Goal: Task Accomplishment & Management: Manage account settings

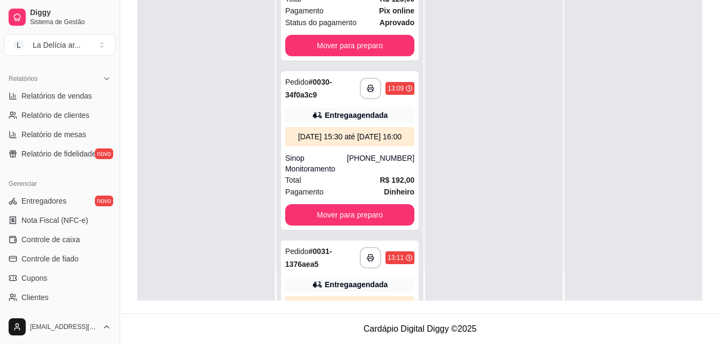
scroll to position [217, 0]
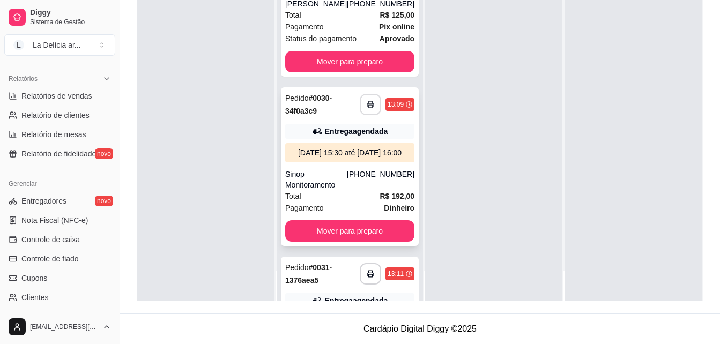
click at [367, 108] on icon "button" at bounding box center [371, 105] width 8 height 8
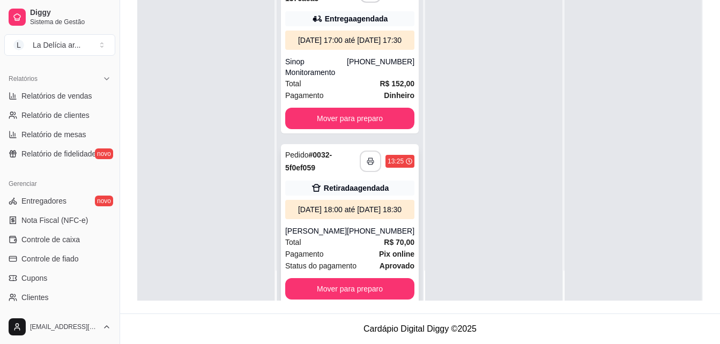
scroll to position [592, 0]
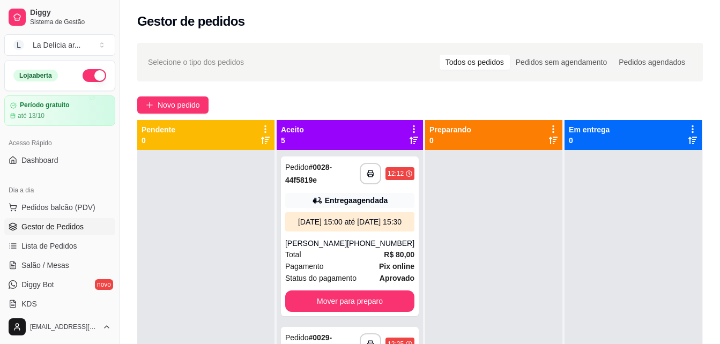
click at [189, 116] on div "**********" at bounding box center [420, 256] width 600 height 441
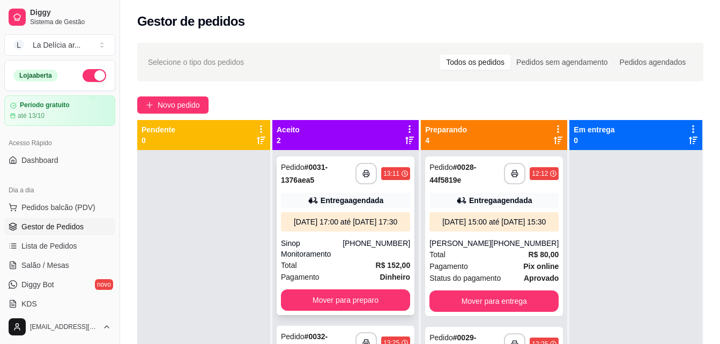
click at [326, 252] on div "Sinop Monitoramento" at bounding box center [312, 248] width 62 height 21
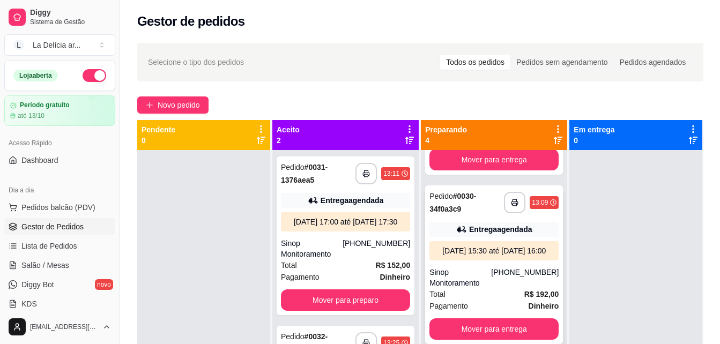
scroll to position [344, 0]
click at [512, 202] on icon "button" at bounding box center [515, 203] width 6 height 3
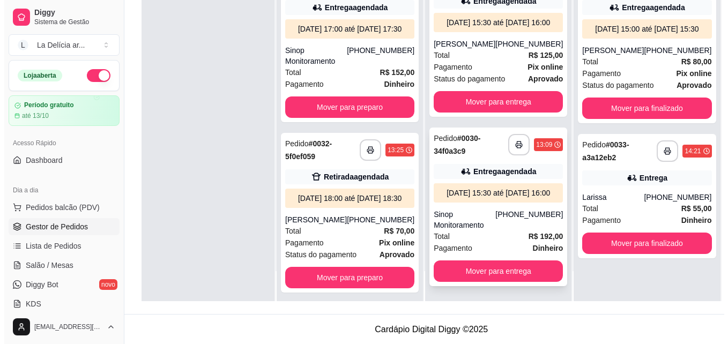
scroll to position [164, 0]
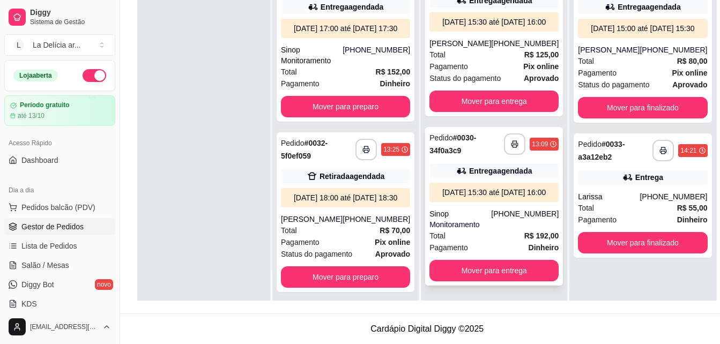
click at [483, 166] on div "Entrega agendada" at bounding box center [500, 171] width 63 height 11
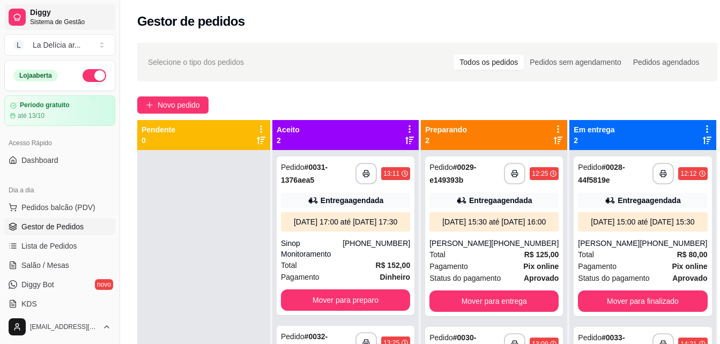
click at [33, 18] on span "Sistema de Gestão" at bounding box center [70, 22] width 81 height 9
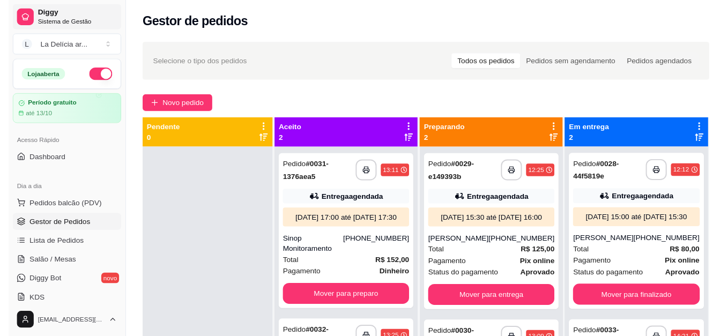
scroll to position [492, 0]
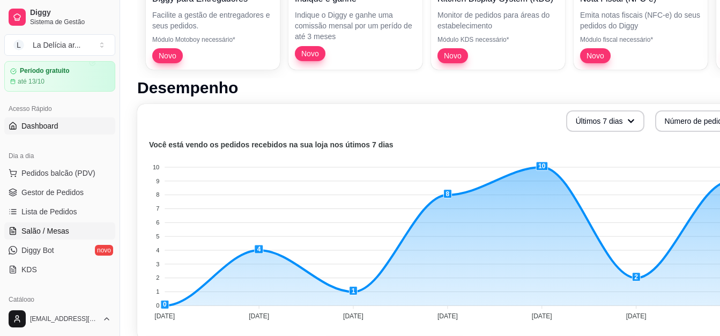
scroll to position [54, 0]
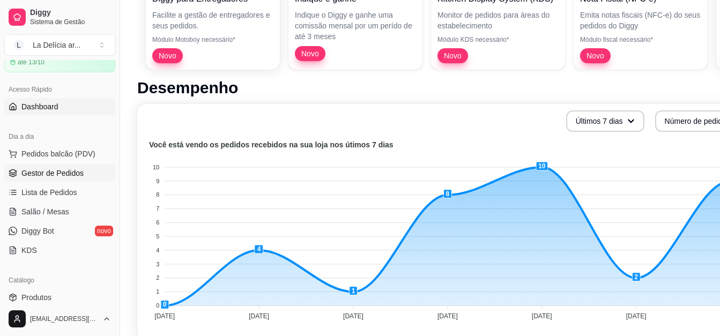
click at [79, 174] on span "Gestor de Pedidos" at bounding box center [52, 173] width 62 height 11
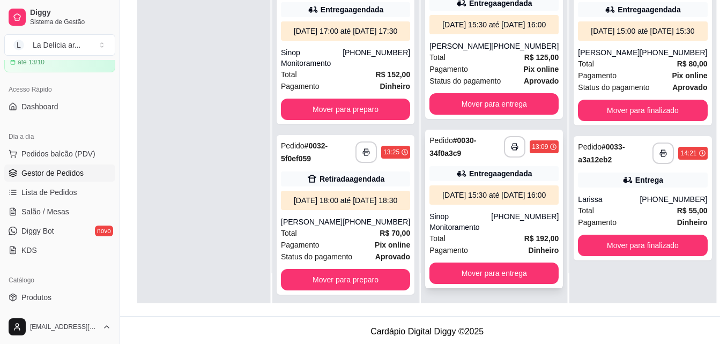
scroll to position [164, 0]
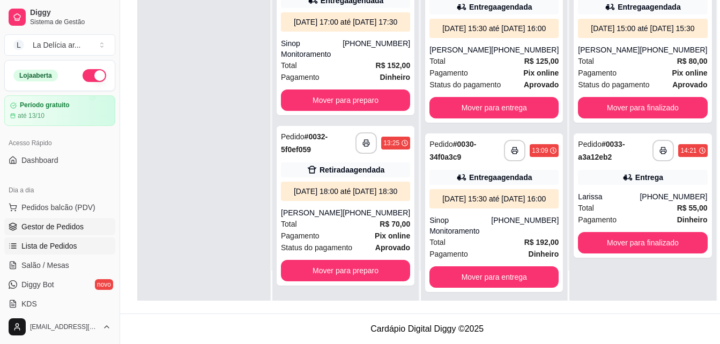
click at [49, 252] on link "Lista de Pedidos" at bounding box center [59, 246] width 111 height 17
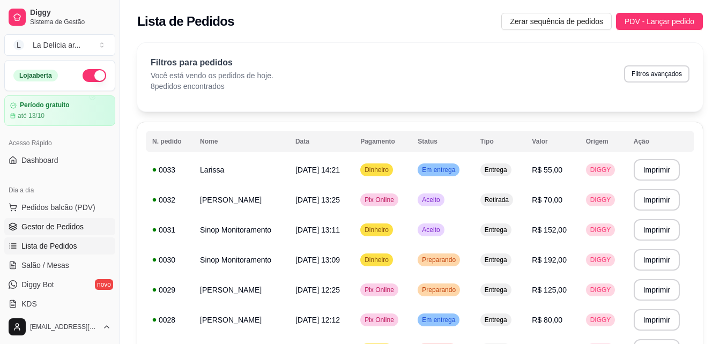
click at [56, 221] on span "Gestor de Pedidos" at bounding box center [52, 226] width 62 height 11
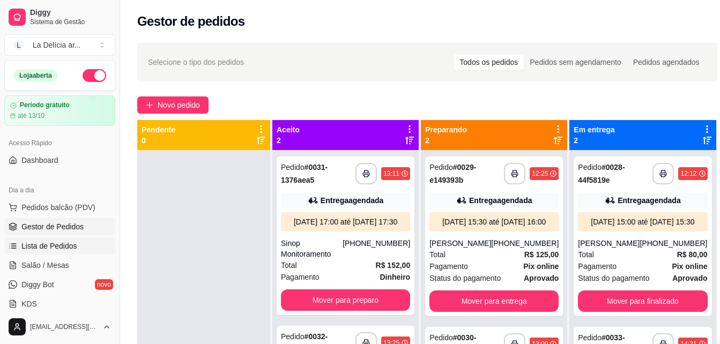
click at [65, 251] on span "Lista de Pedidos" at bounding box center [49, 246] width 56 height 11
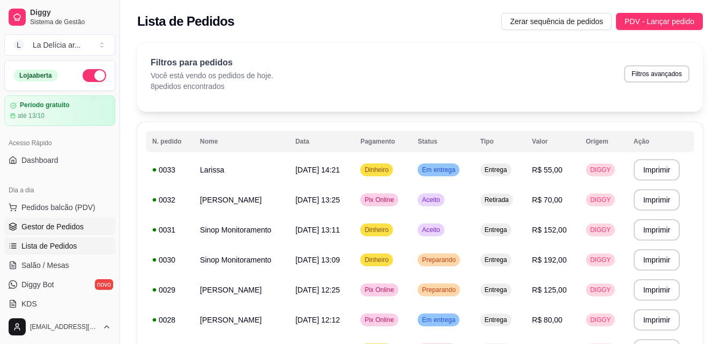
click at [66, 224] on span "Gestor de Pedidos" at bounding box center [52, 226] width 62 height 11
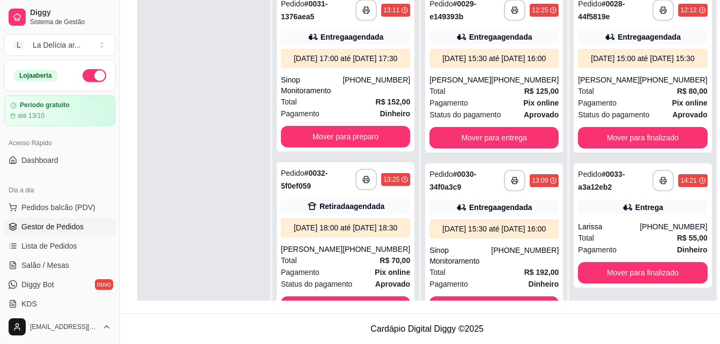
click at [225, 112] on div at bounding box center [203, 159] width 133 height 344
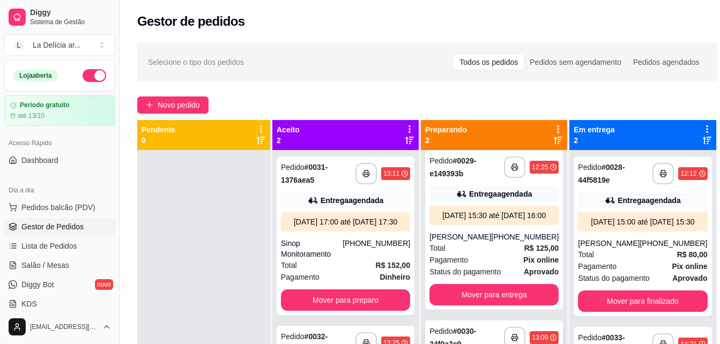
scroll to position [28, 0]
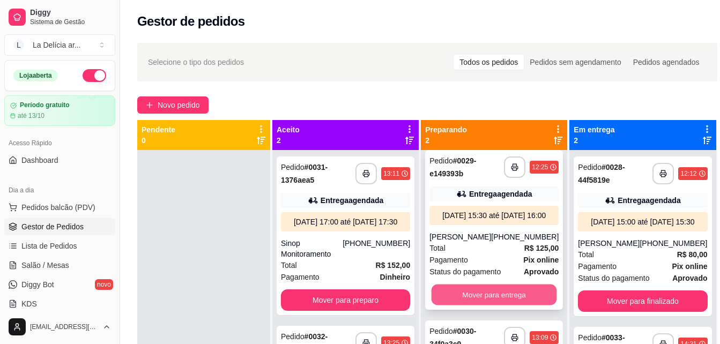
click at [487, 285] on button "Mover para entrega" at bounding box center [494, 295] width 125 height 21
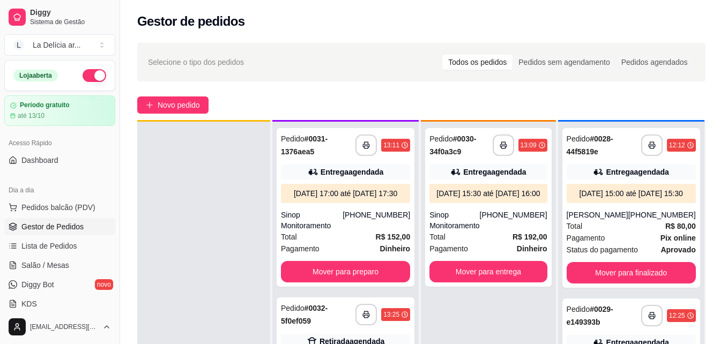
scroll to position [30, 0]
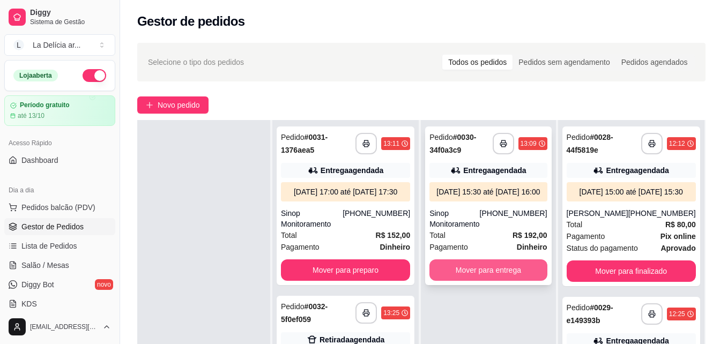
click at [494, 281] on button "Mover para entrega" at bounding box center [488, 270] width 117 height 21
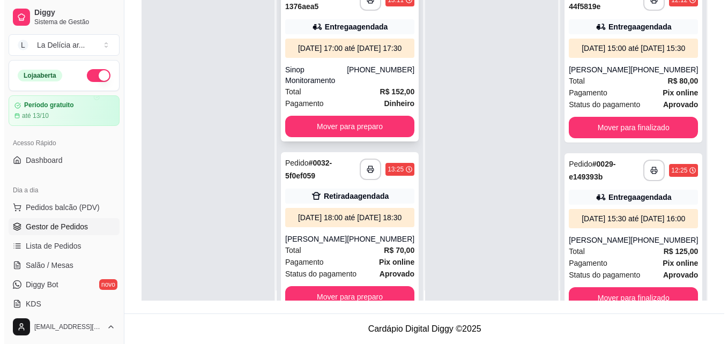
scroll to position [0, 0]
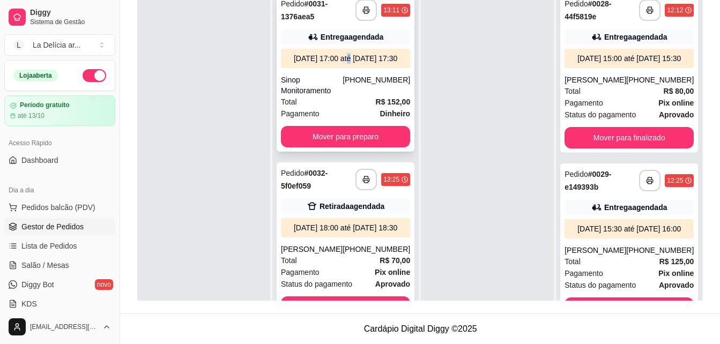
click at [342, 45] on div "**********" at bounding box center [346, 72] width 138 height 159
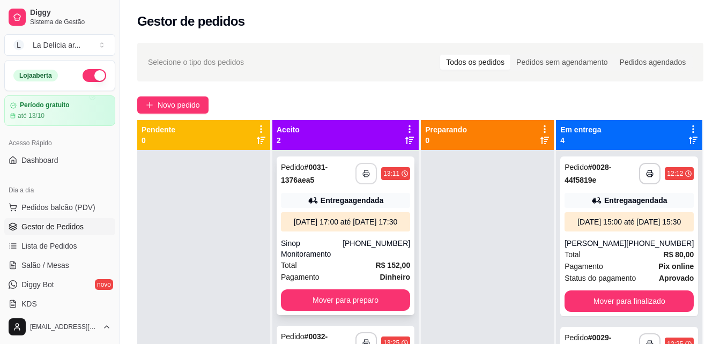
click at [360, 176] on button "button" at bounding box center [366, 173] width 21 height 21
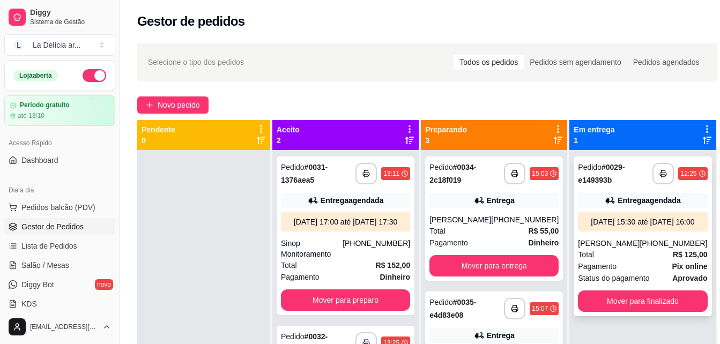
scroll to position [30, 0]
click at [271, 164] on div "Pendente 0" at bounding box center [204, 307] width 134 height 374
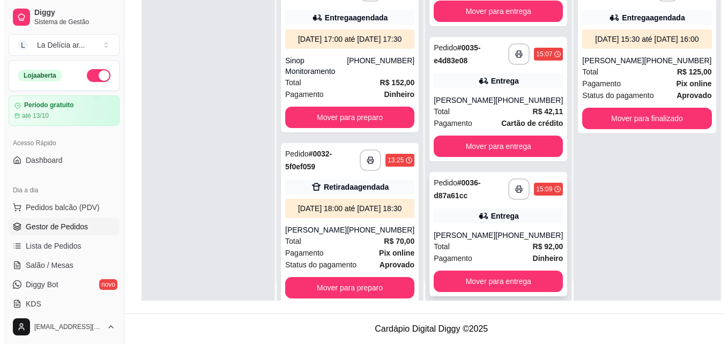
scroll to position [30, 0]
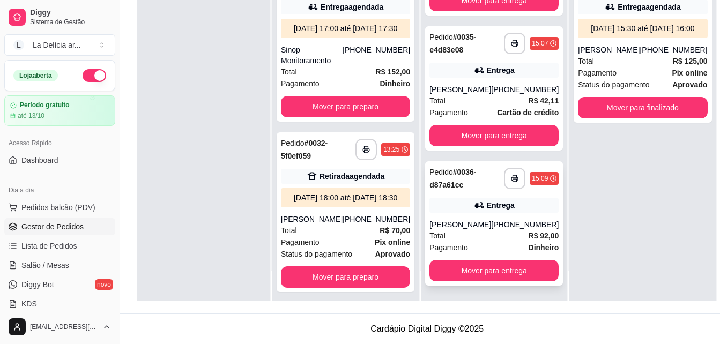
click at [479, 214] on div "**********" at bounding box center [494, 223] width 138 height 124
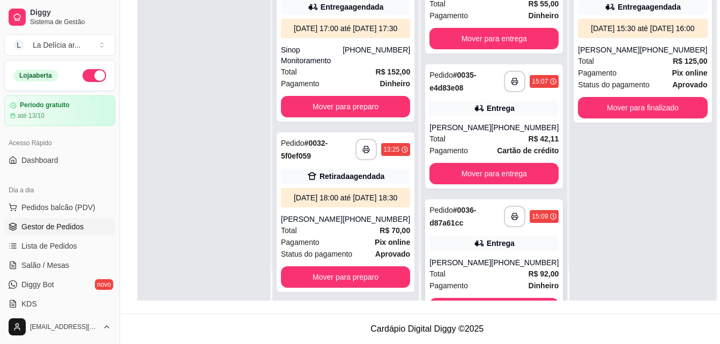
scroll to position [72, 0]
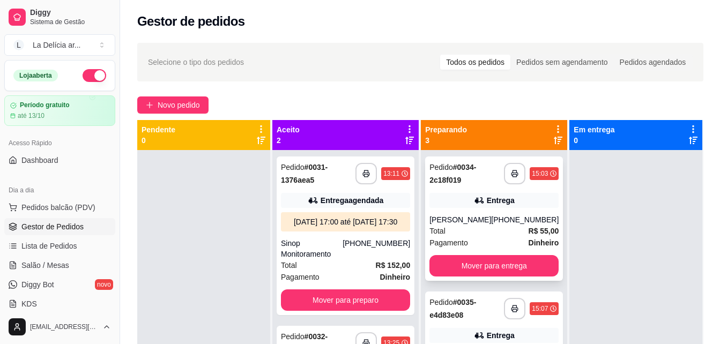
click at [475, 218] on div "[PERSON_NAME]" at bounding box center [461, 219] width 62 height 11
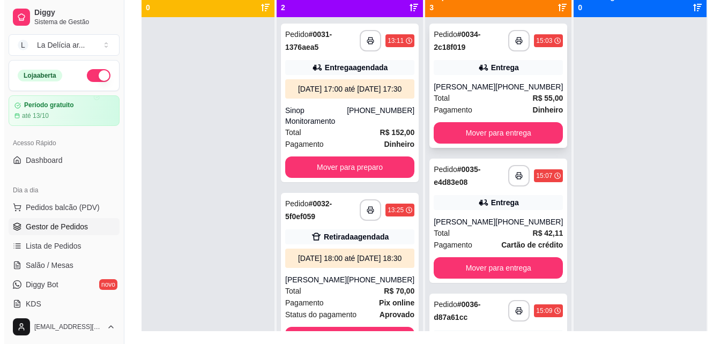
scroll to position [164, 0]
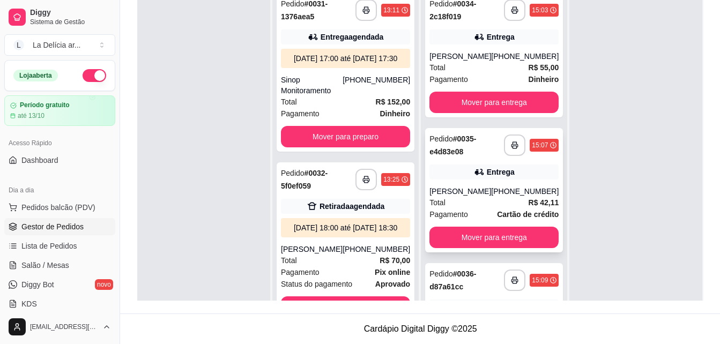
click at [472, 180] on div "**********" at bounding box center [494, 190] width 138 height 124
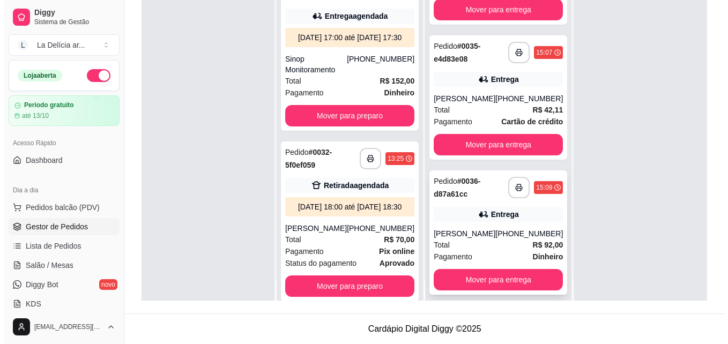
scroll to position [30, 0]
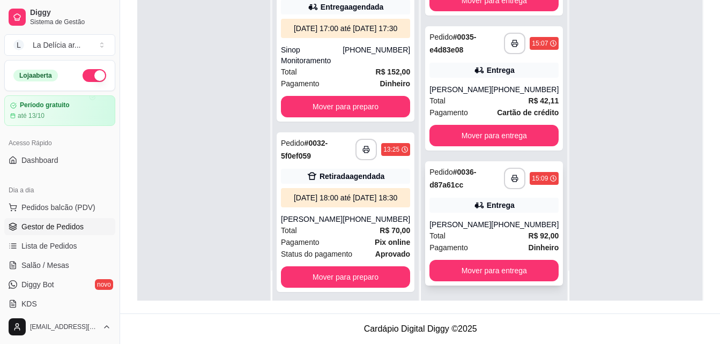
click at [475, 225] on div "[PERSON_NAME]" at bounding box center [461, 224] width 62 height 11
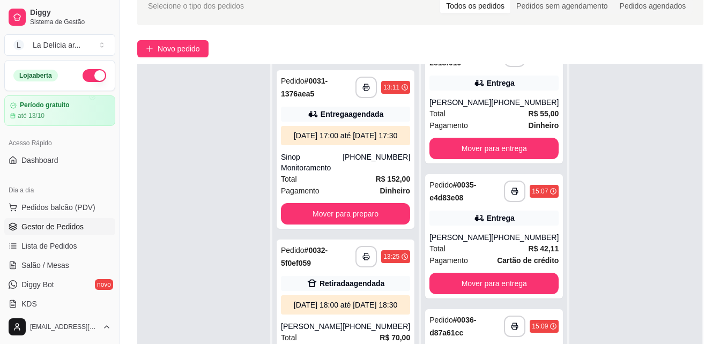
scroll to position [0, 0]
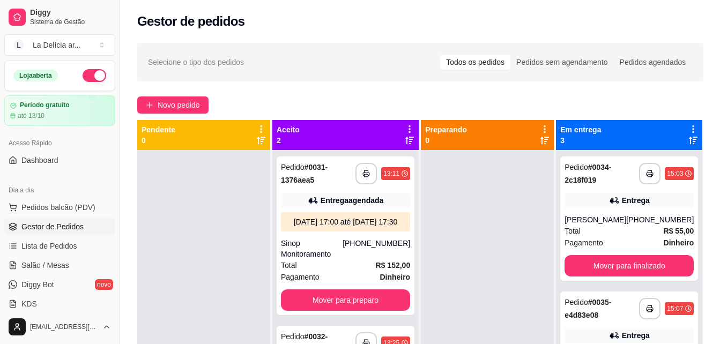
click at [477, 197] on div at bounding box center [487, 322] width 133 height 344
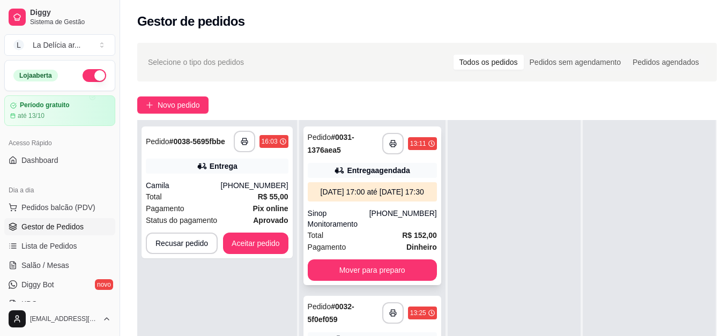
click at [360, 170] on div "Entrega agendada" at bounding box center [378, 170] width 63 height 11
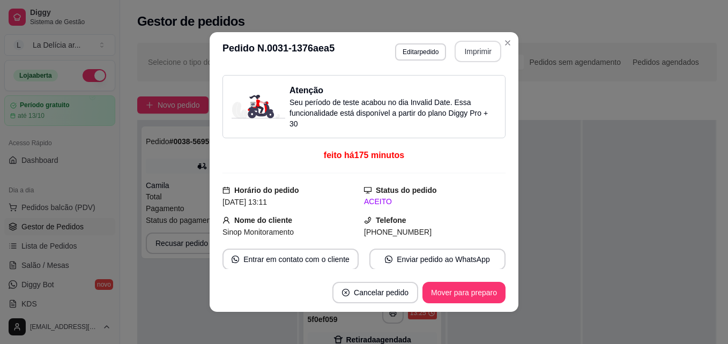
click at [474, 53] on button "Imprimir" at bounding box center [478, 51] width 47 height 21
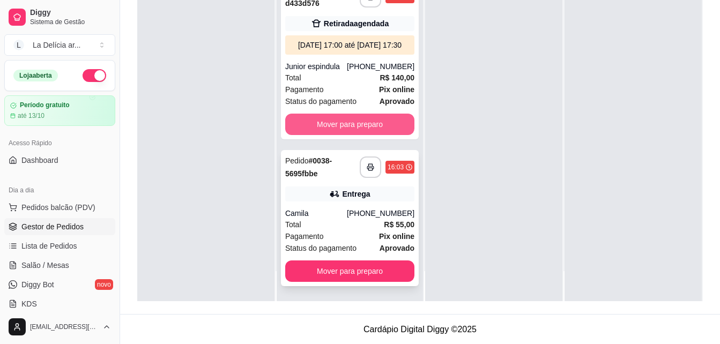
scroll to position [164, 0]
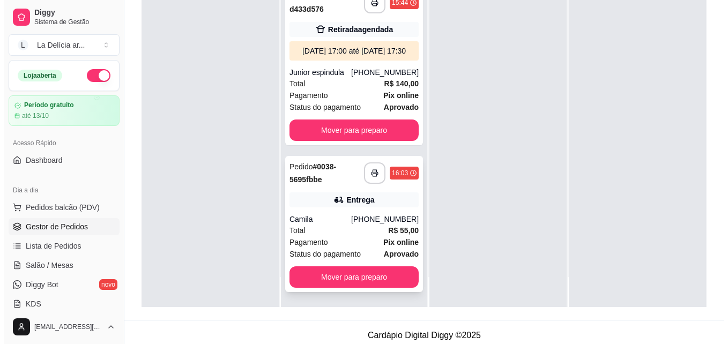
scroll to position [164, 0]
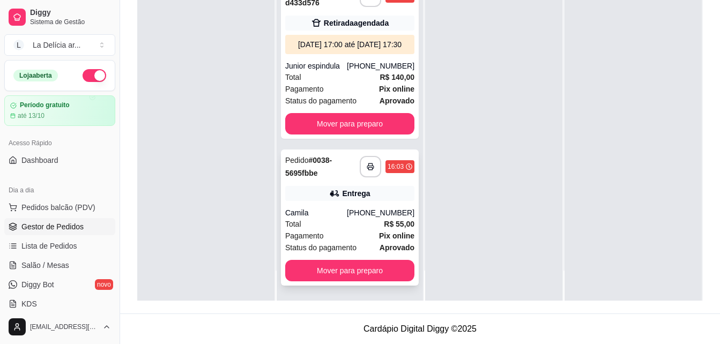
click at [342, 188] on div "Entrega" at bounding box center [356, 193] width 28 height 11
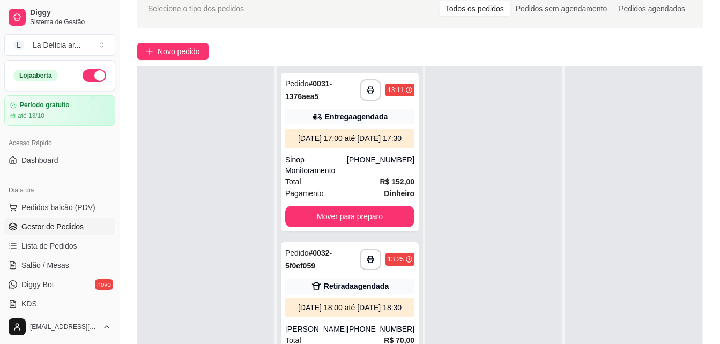
scroll to position [0, 0]
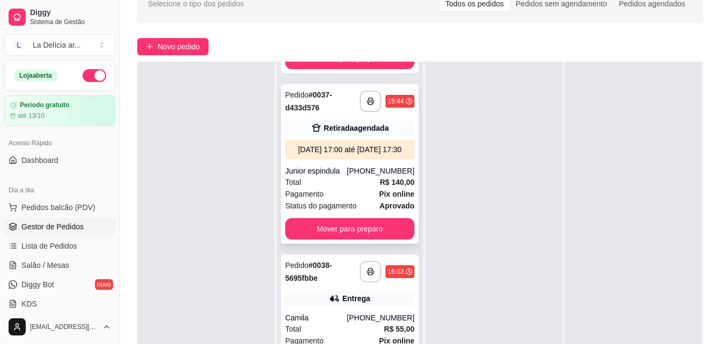
scroll to position [164, 0]
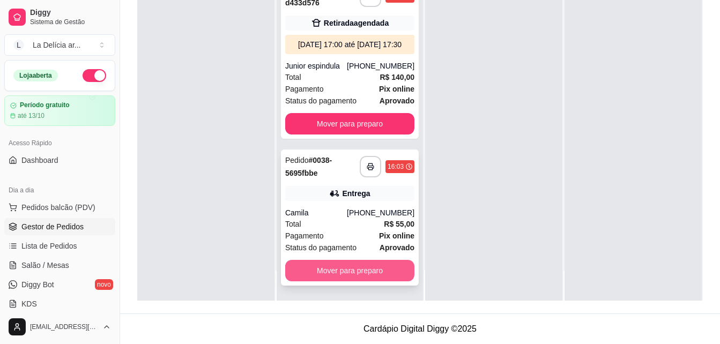
click at [332, 273] on button "Mover para preparo" at bounding box center [349, 270] width 129 height 21
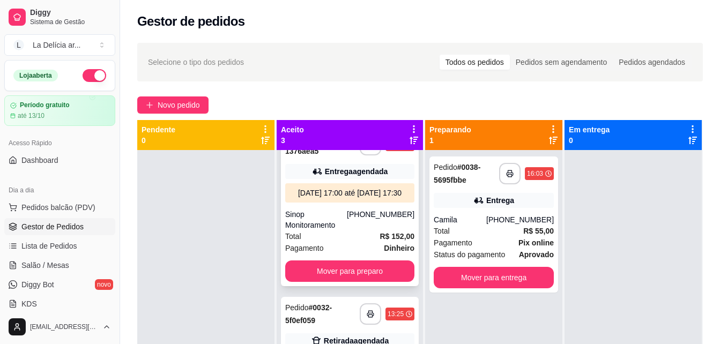
scroll to position [54, 0]
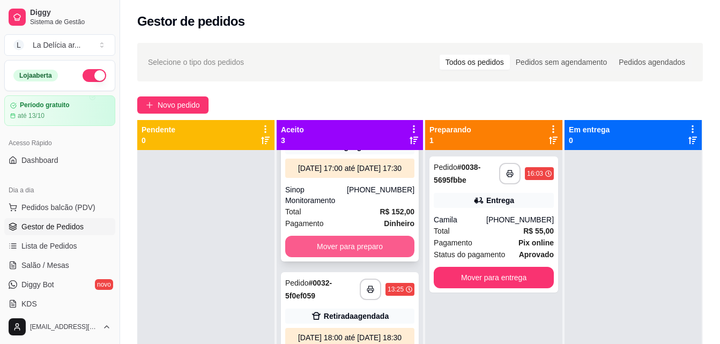
click at [376, 256] on button "Mover para preparo" at bounding box center [349, 246] width 129 height 21
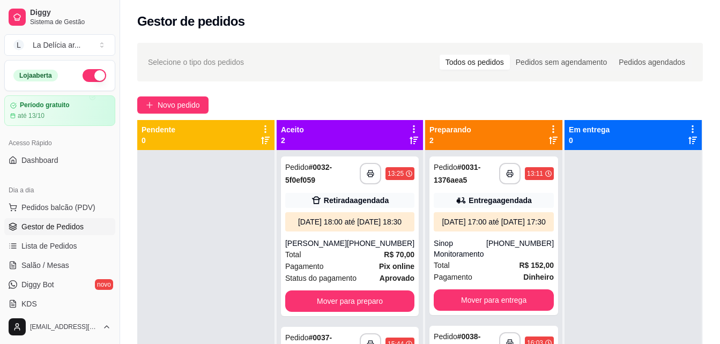
scroll to position [50, 0]
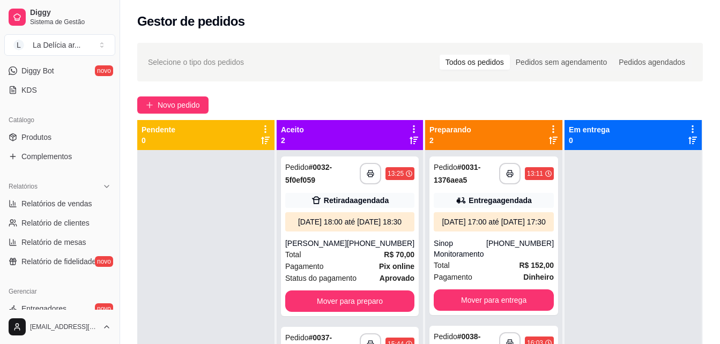
scroll to position [214, 0]
click at [44, 139] on span "Produtos" at bounding box center [36, 136] width 30 height 11
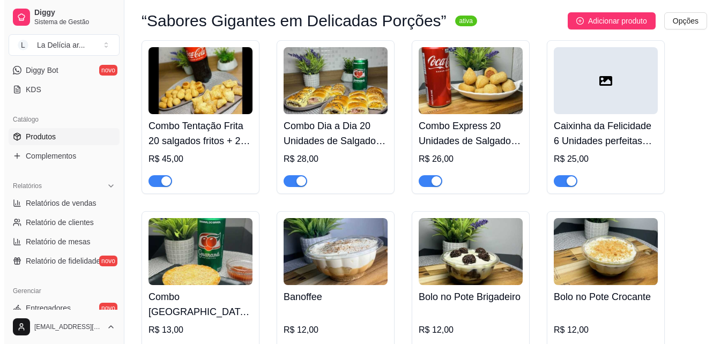
scroll to position [751, 0]
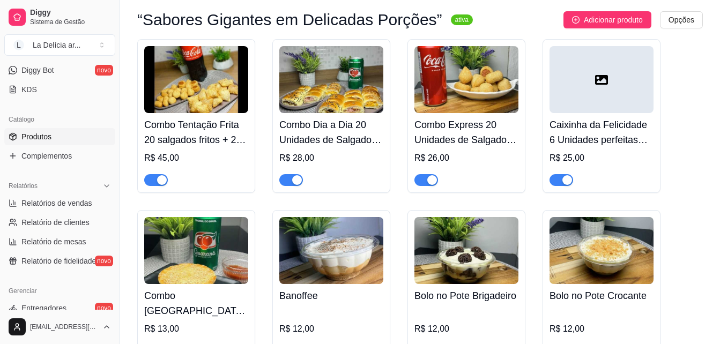
click at [195, 140] on h4 "Combo Tentação Frita 20 salgados fritos + 24 pastéis de vento+Refrigerante 1,5 …" at bounding box center [196, 132] width 104 height 30
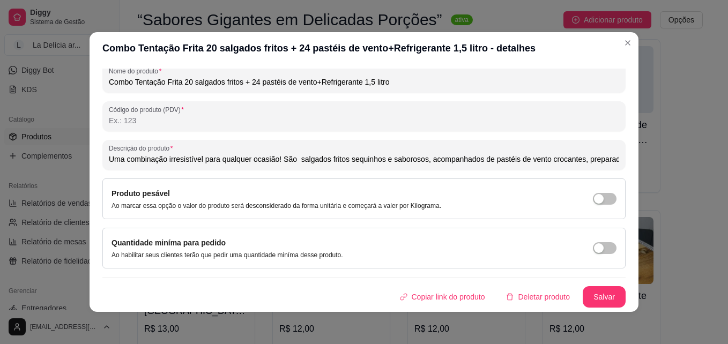
scroll to position [2, 0]
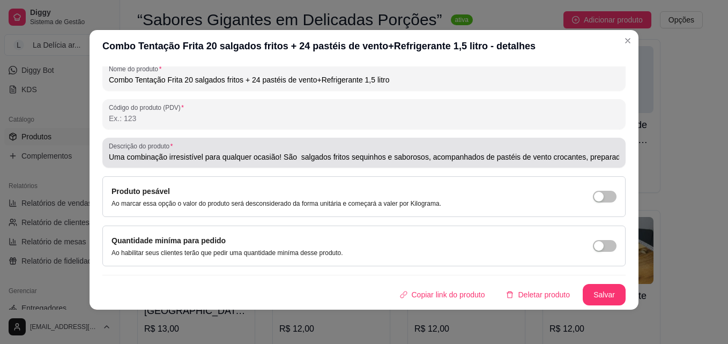
click at [598, 149] on div "Uma combinação irresistível para qualquer ocasião! São salgados fritos sequinho…" at bounding box center [364, 152] width 510 height 21
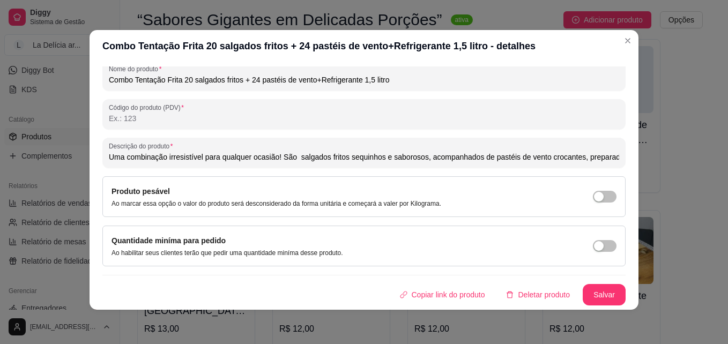
scroll to position [45, 0]
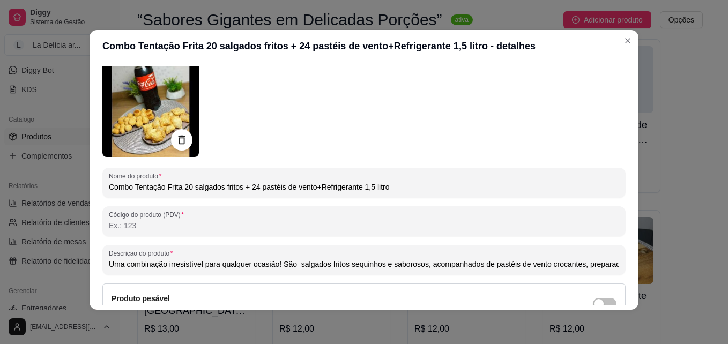
click at [256, 185] on input "Combo Tentação Frita 20 salgados fritos + 24 pastéis de vento+Refrigerante 1,5 …" at bounding box center [364, 187] width 510 height 11
type input "Combo Tentação Frita 20 salgados fritos + 20 pastéis de vento+Refrigerante 1,5 …"
click at [478, 136] on div at bounding box center [363, 109] width 523 height 97
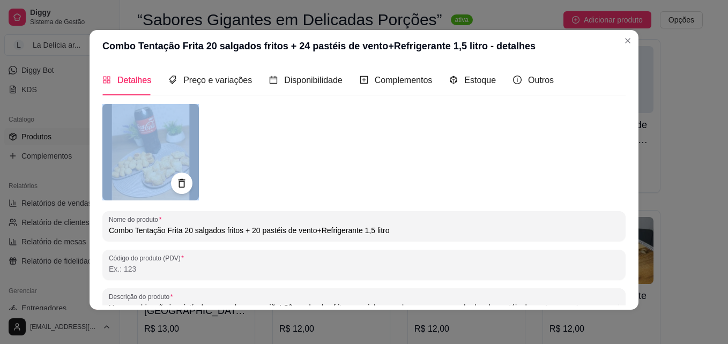
scroll to position [0, 0]
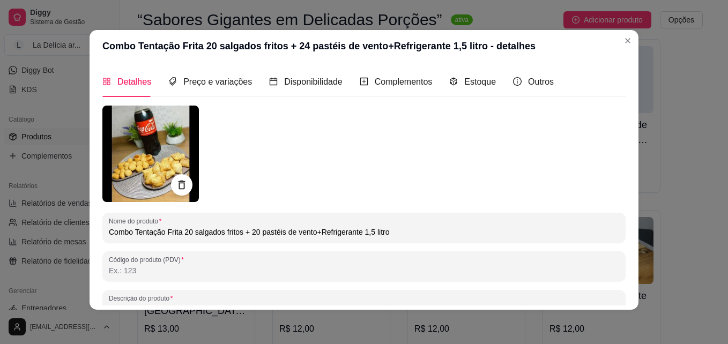
click at [425, 250] on div "Nome do produto Combo Tentação Frita 20 salgados fritos + 20 pastéis de vento+R…" at bounding box center [363, 282] width 523 height 352
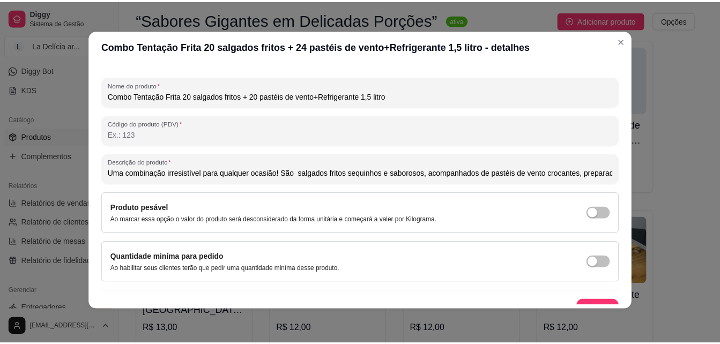
scroll to position [152, 0]
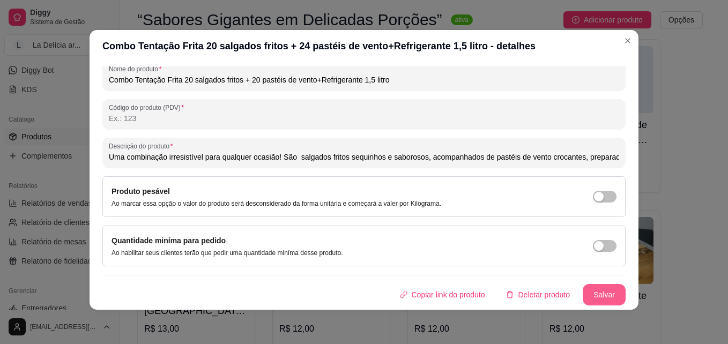
click at [591, 295] on button "Salvar" at bounding box center [604, 294] width 43 height 21
click at [592, 296] on button "Salvar" at bounding box center [604, 295] width 42 height 21
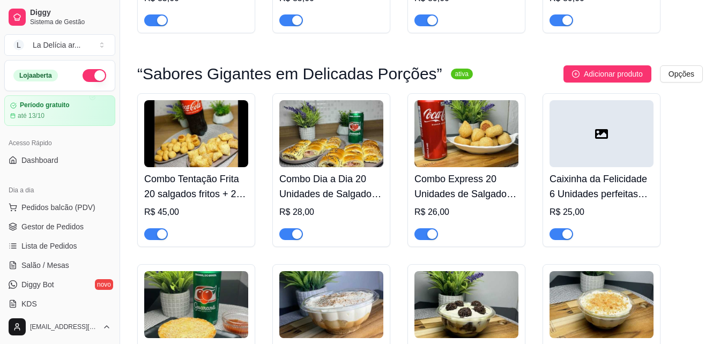
scroll to position [697, 0]
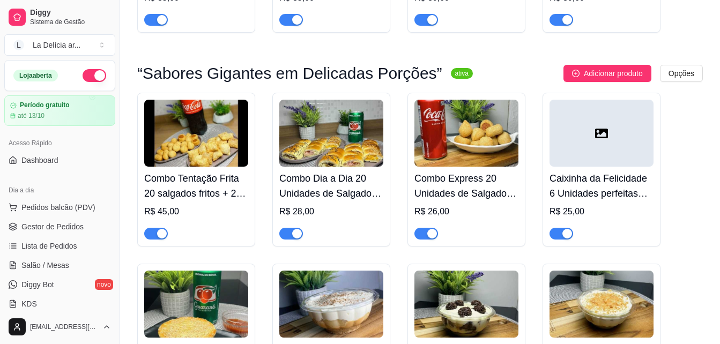
click at [215, 195] on h4 "Combo Tentação Frita 20 salgados fritos + 20 pastéis de vento+Refrigerante 1,5 …" at bounding box center [196, 186] width 104 height 30
click at [58, 228] on span "Gestor de Pedidos" at bounding box center [52, 226] width 62 height 11
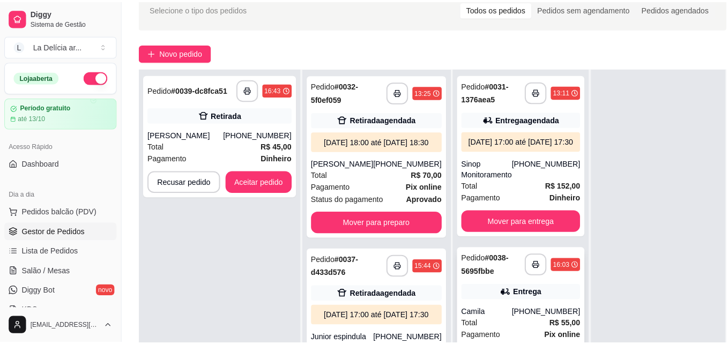
scroll to position [161, 0]
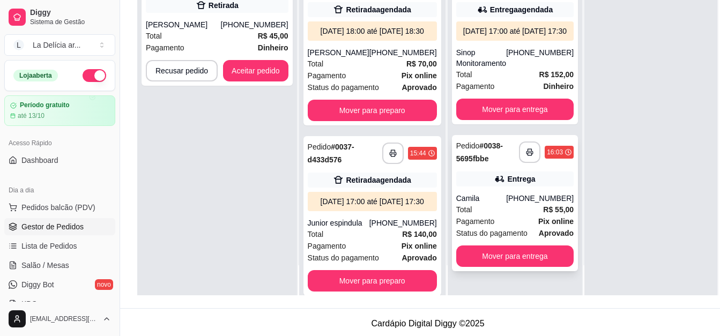
drag, startPoint x: 490, startPoint y: 186, endPoint x: 547, endPoint y: 187, distance: 56.9
click at [547, 187] on div "Entrega" at bounding box center [514, 179] width 117 height 15
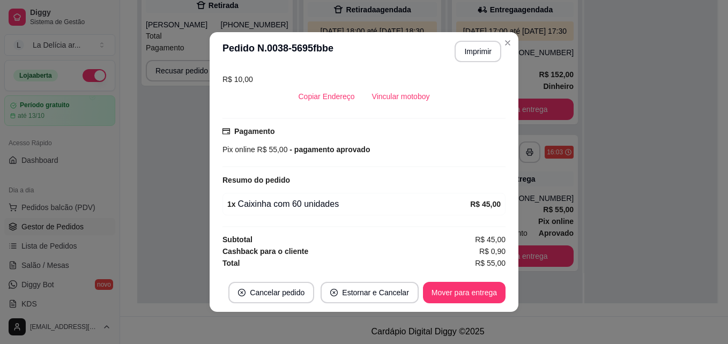
scroll to position [308, 0]
click at [410, 98] on button "Vincular motoboy" at bounding box center [401, 96] width 73 height 21
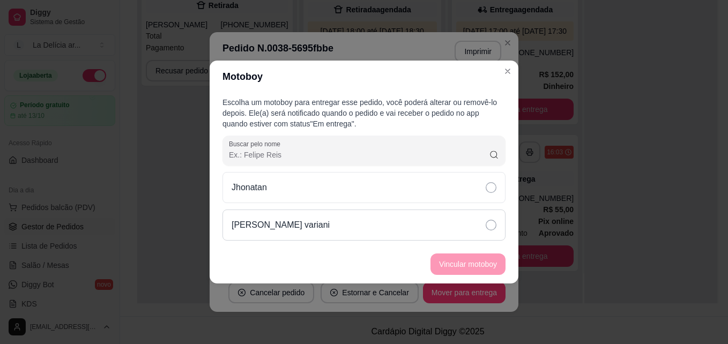
click at [407, 228] on div "[PERSON_NAME] variani" at bounding box center [364, 225] width 283 height 31
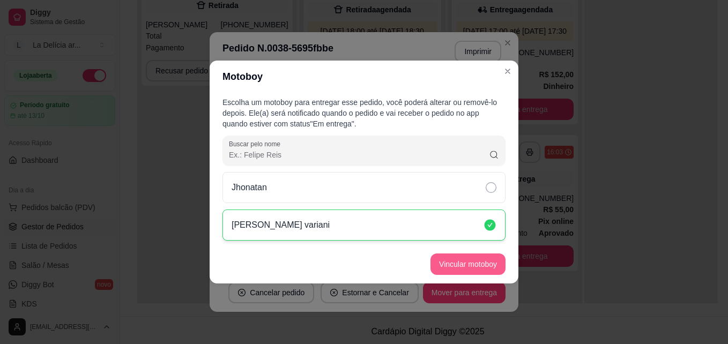
click at [471, 265] on button "Vincular motoboy" at bounding box center [468, 264] width 75 height 21
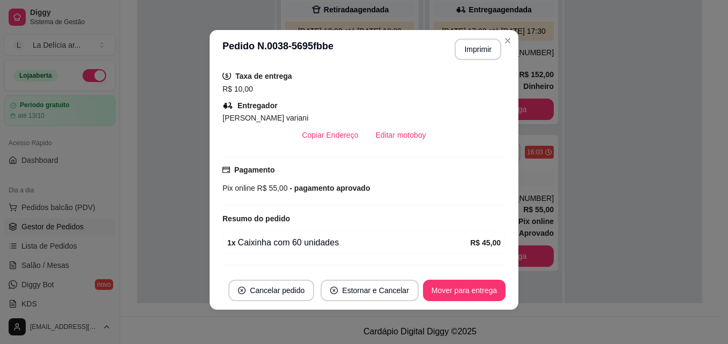
scroll to position [337, 0]
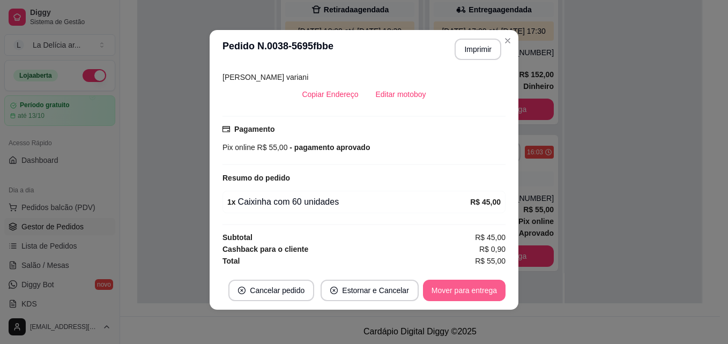
click at [467, 290] on button "Mover para entrega" at bounding box center [464, 290] width 83 height 21
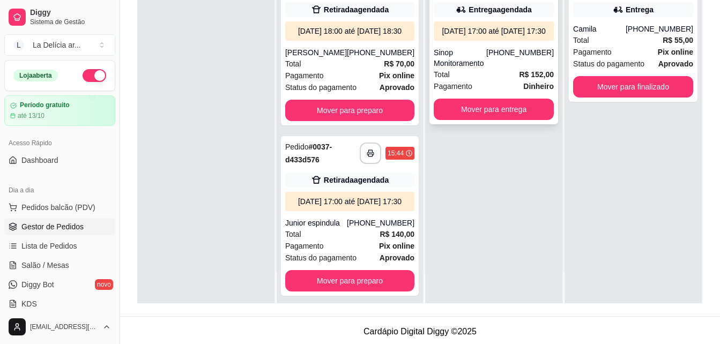
drag, startPoint x: 469, startPoint y: 58, endPoint x: 466, endPoint y: 42, distance: 16.8
click at [466, 36] on div "[DATE] 17:00 até [DATE] 17:30" at bounding box center [494, 31] width 112 height 11
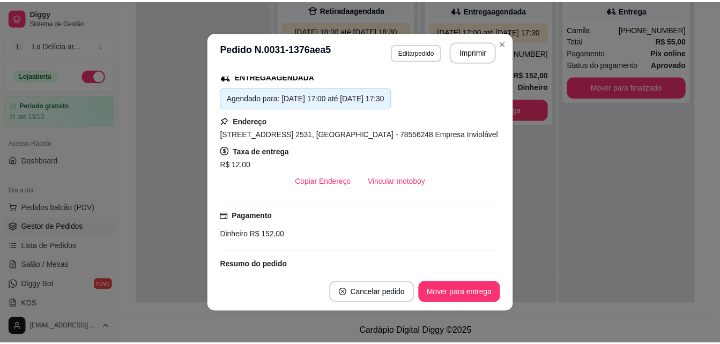
scroll to position [268, 0]
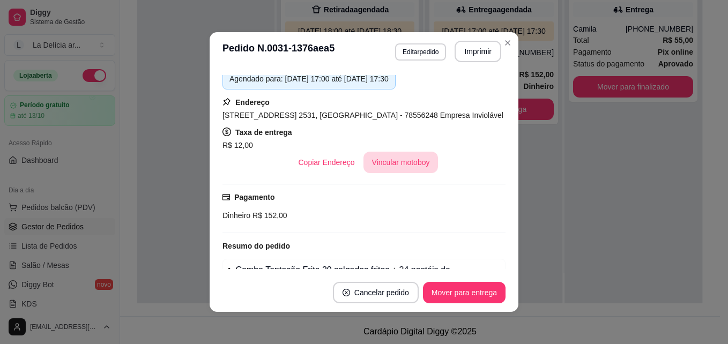
click at [400, 162] on button "Vincular motoboy" at bounding box center [401, 162] width 75 height 21
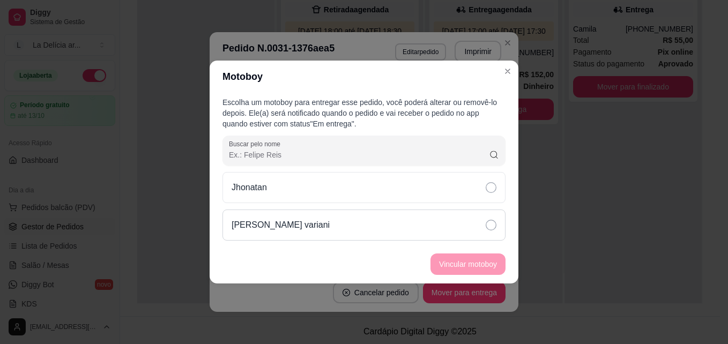
click at [378, 226] on div "João Vitor Cervantes variani" at bounding box center [364, 225] width 283 height 31
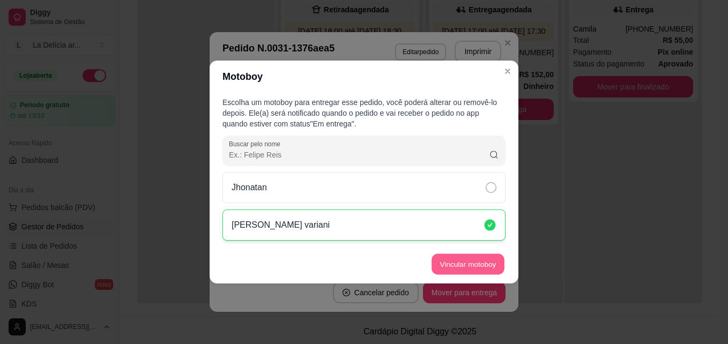
click at [473, 259] on button "Vincular motoboy" at bounding box center [468, 264] width 73 height 21
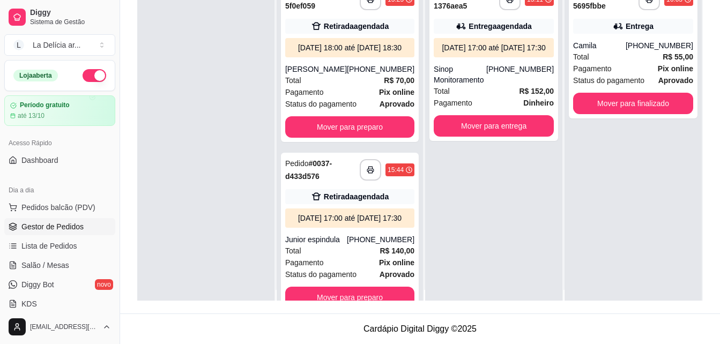
scroll to position [0, 0]
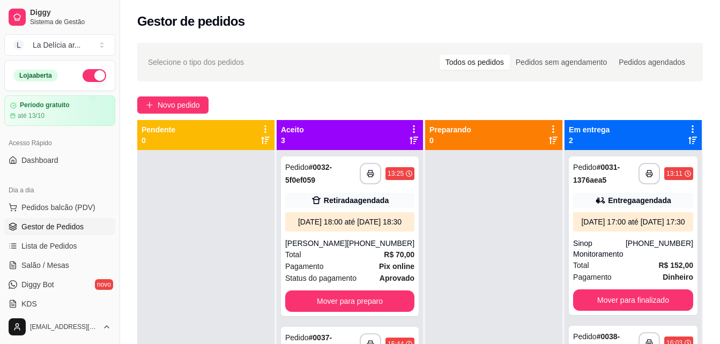
click at [209, 265] on div at bounding box center [205, 322] width 137 height 344
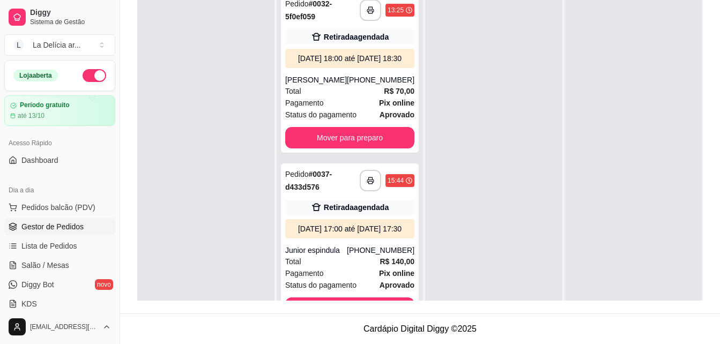
click at [436, 294] on div at bounding box center [493, 159] width 137 height 344
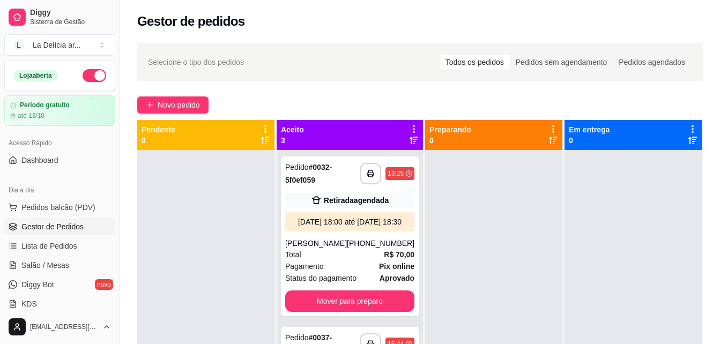
click at [226, 211] on div at bounding box center [205, 322] width 137 height 344
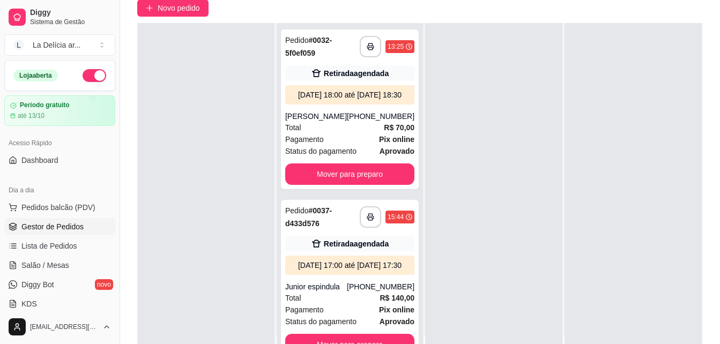
scroll to position [107, 0]
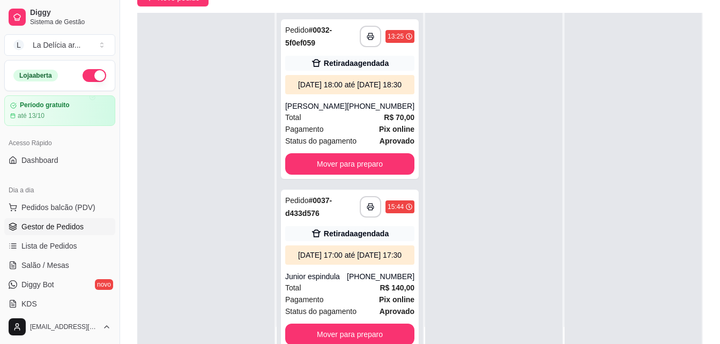
click at [276, 170] on div "Pendente 0" at bounding box center [206, 155] width 139 height 344
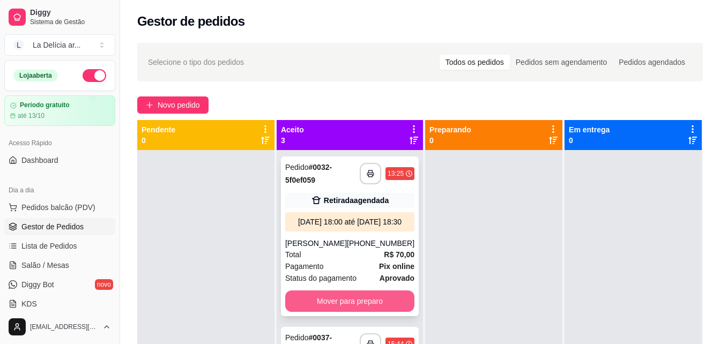
click at [354, 312] on button "Mover para preparo" at bounding box center [349, 301] width 129 height 21
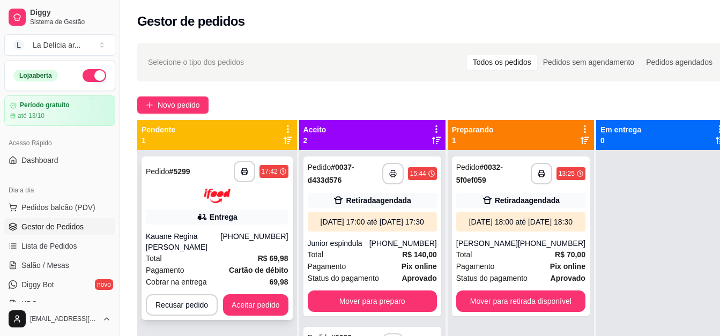
click at [207, 242] on div "Kauane Regina [PERSON_NAME]" at bounding box center [183, 241] width 75 height 21
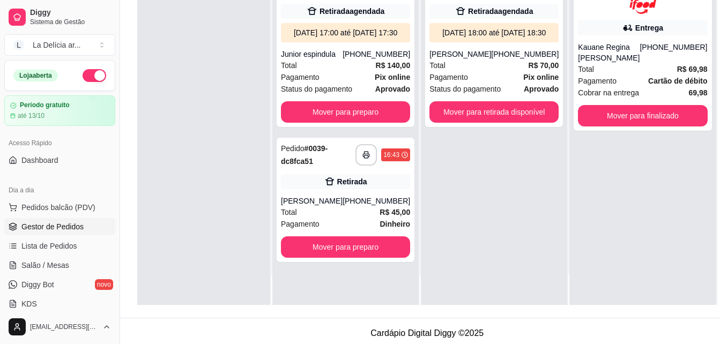
scroll to position [164, 0]
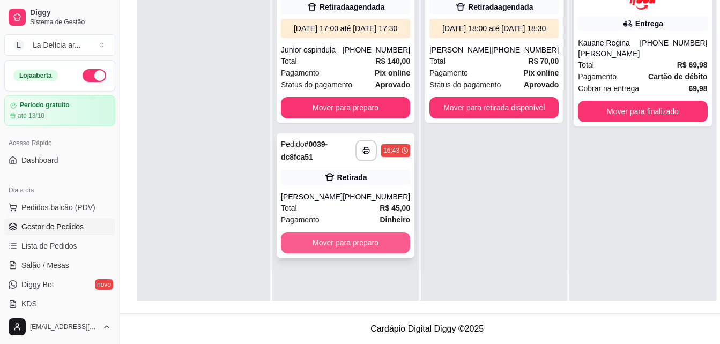
click at [349, 251] on button "Mover para preparo" at bounding box center [345, 242] width 129 height 21
click at [349, 251] on div "Mover para preparo" at bounding box center [345, 242] width 129 height 21
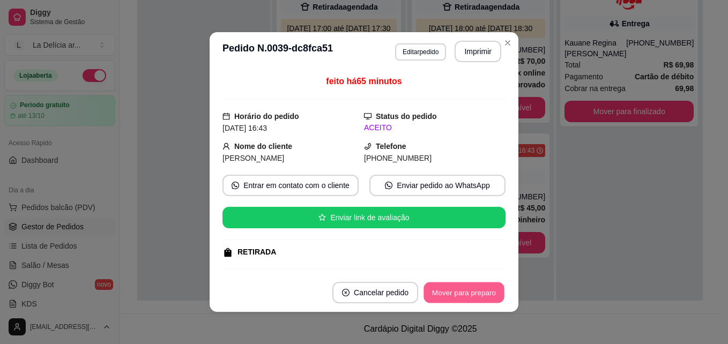
click at [457, 292] on button "Mover para preparo" at bounding box center [464, 293] width 80 height 21
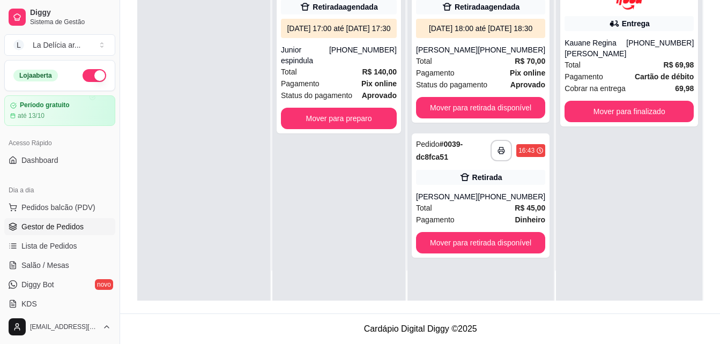
scroll to position [0, 0]
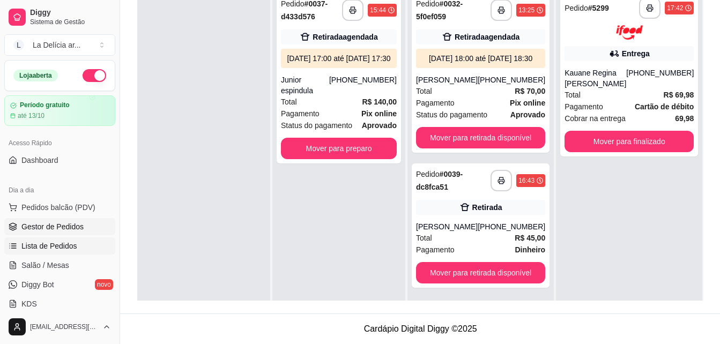
click at [53, 247] on span "Lista de Pedidos" at bounding box center [49, 246] width 56 height 11
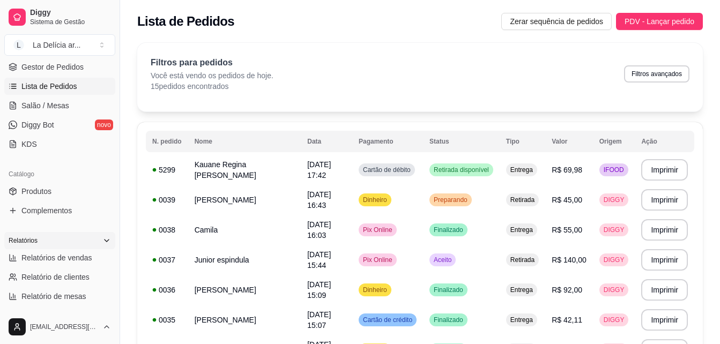
scroll to position [161, 0]
drag, startPoint x: 65, startPoint y: 253, endPoint x: 77, endPoint y: 255, distance: 11.5
click at [65, 253] on span "Relatórios de vendas" at bounding box center [56, 256] width 71 height 11
select select "ALL"
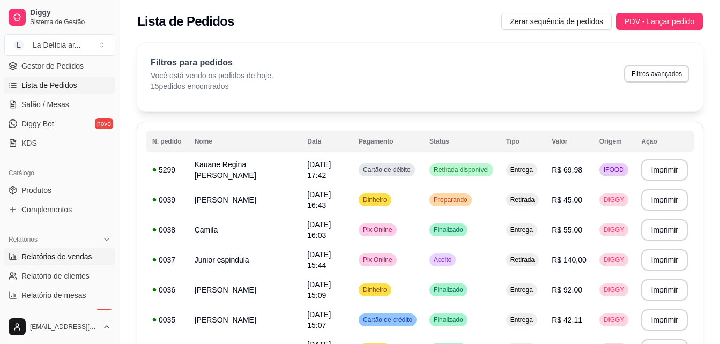
select select "0"
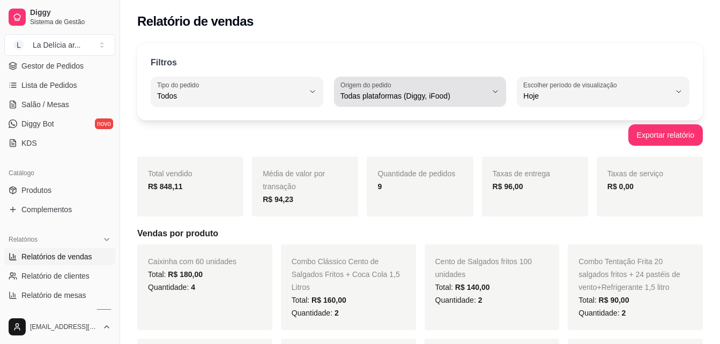
click at [448, 99] on span "Todas plataformas (Diggy, iFood)" at bounding box center [414, 96] width 147 height 11
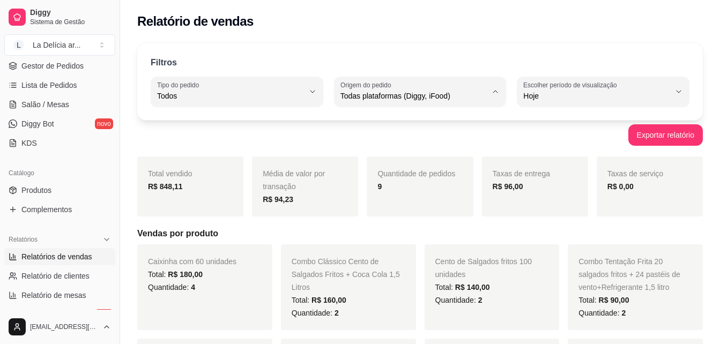
click at [381, 135] on span "Diggy" at bounding box center [414, 139] width 139 height 10
type input "DIGGY"
select select "DIGGY"
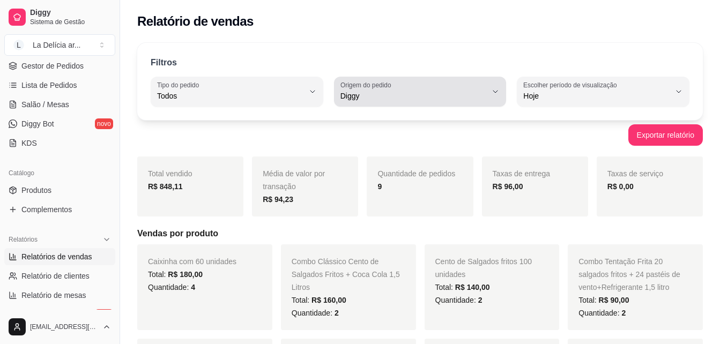
click at [428, 87] on div "Diggy" at bounding box center [414, 91] width 147 height 21
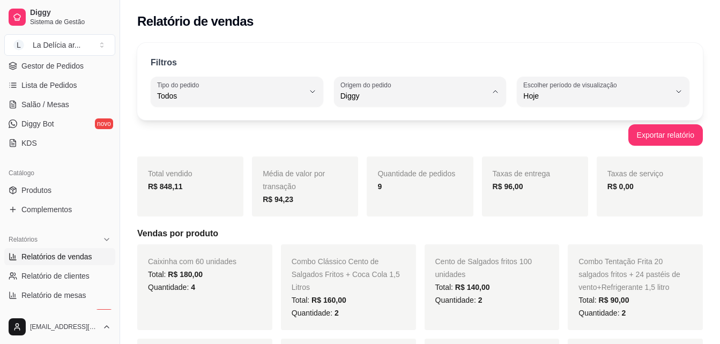
click at [405, 162] on span "iFood" at bounding box center [414, 157] width 139 height 10
type input "IFOOD"
select select "IFOOD"
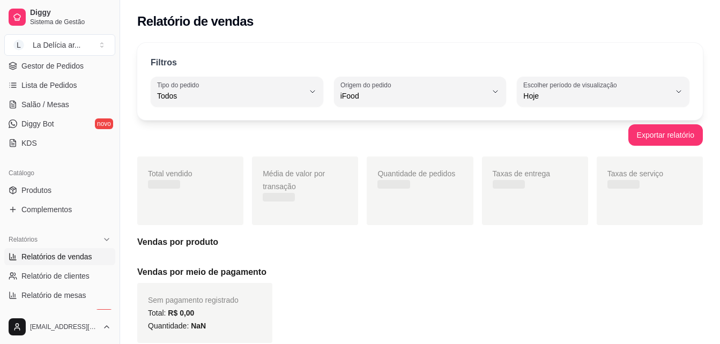
scroll to position [10, 0]
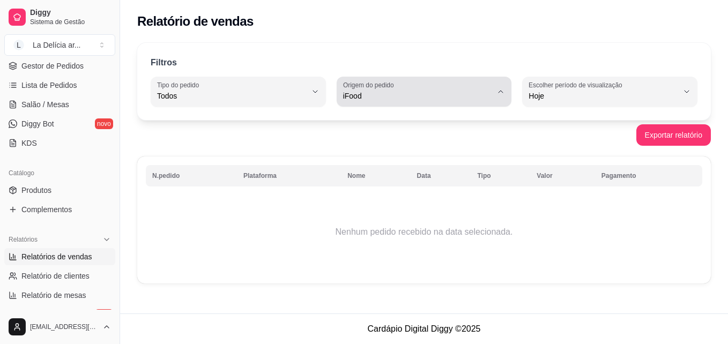
click at [401, 98] on span "iFood" at bounding box center [418, 96] width 150 height 11
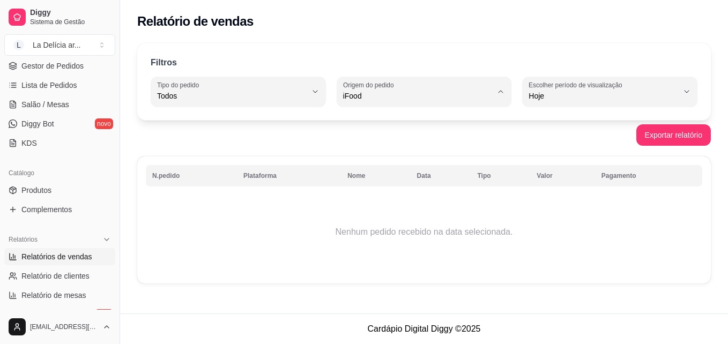
click at [409, 127] on span "Todas plataformas (Diggy, iFood)" at bounding box center [420, 121] width 142 height 10
type input "ALL"
select select "ALL"
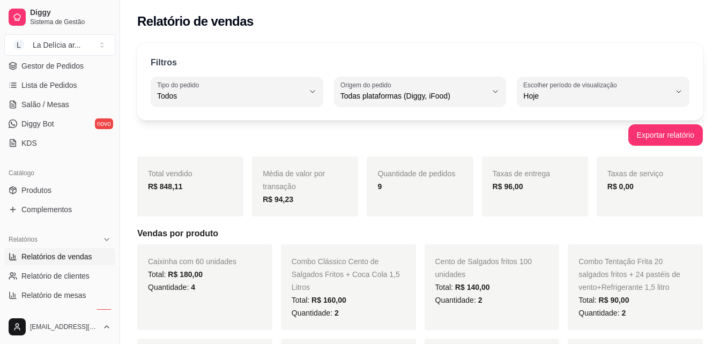
click at [369, 138] on div "Exportar relatório" at bounding box center [420, 134] width 566 height 21
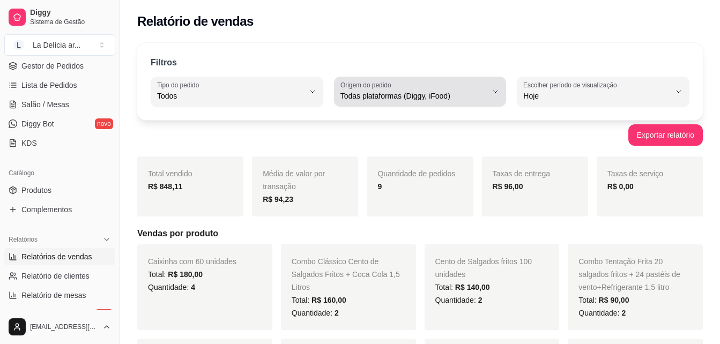
click at [450, 86] on div "Todas plataformas (Diggy, iFood)" at bounding box center [414, 91] width 147 height 21
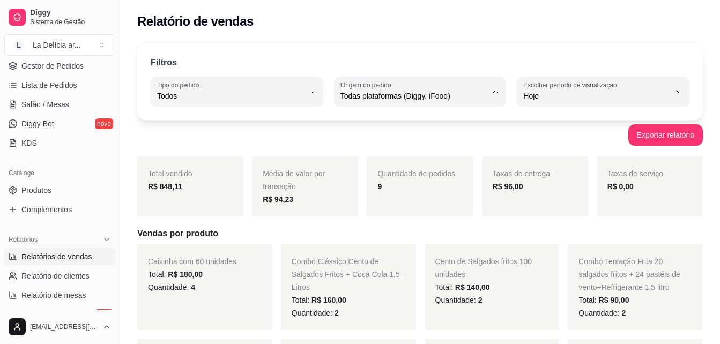
click at [375, 137] on span "Diggy" at bounding box center [414, 139] width 139 height 10
type input "DIGGY"
select select "DIGGY"
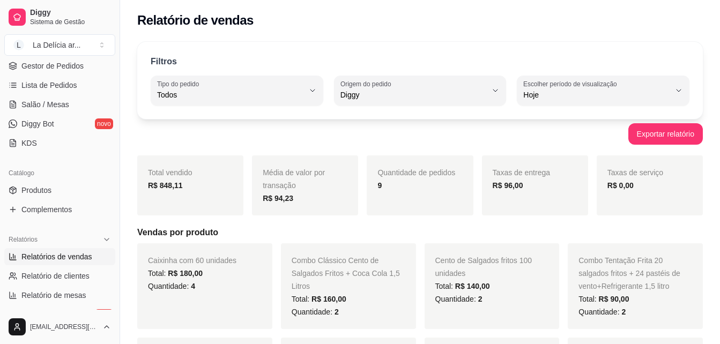
scroll to position [0, 0]
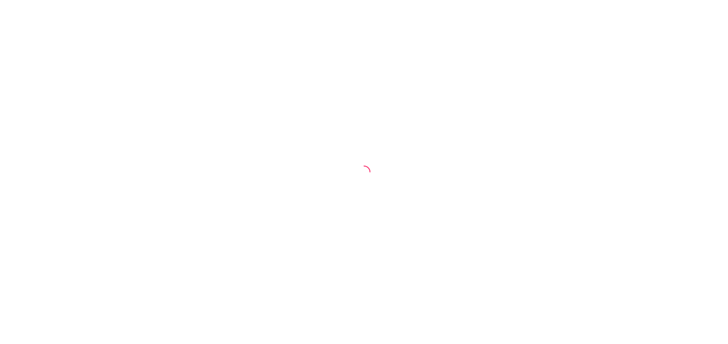
select select "ALL"
select select "0"
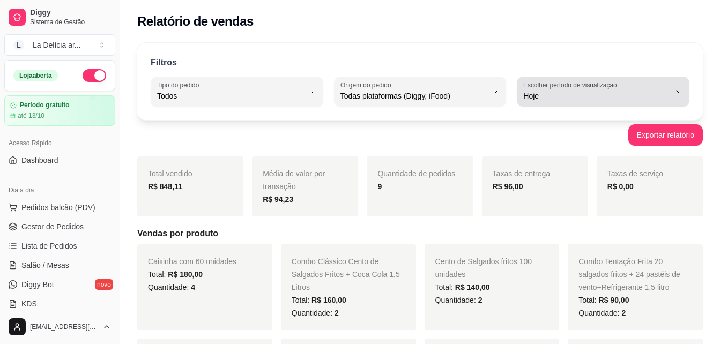
click at [536, 95] on span "Hoje" at bounding box center [596, 96] width 147 height 11
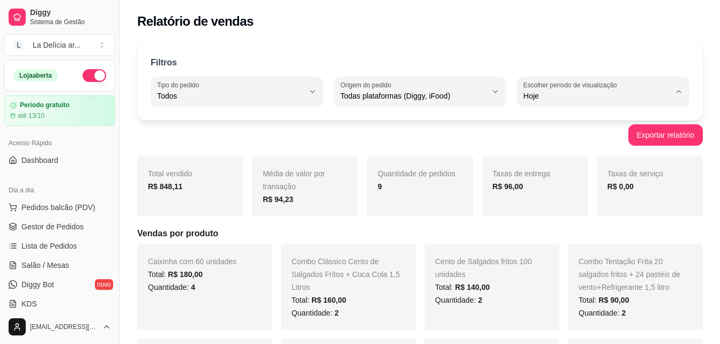
click at [531, 127] on span "Hoje" at bounding box center [598, 121] width 139 height 10
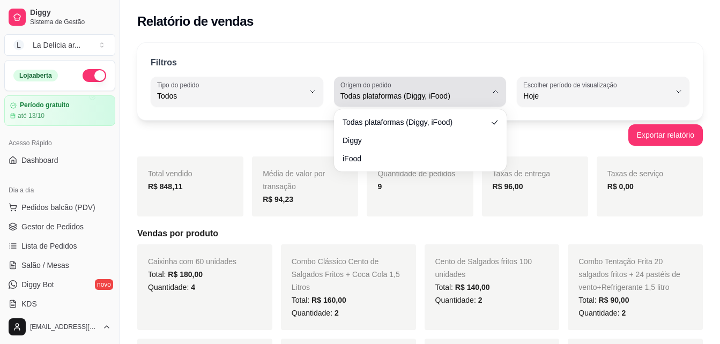
click at [486, 94] on span "Todas plataformas (Diggy, iFood)" at bounding box center [414, 96] width 147 height 11
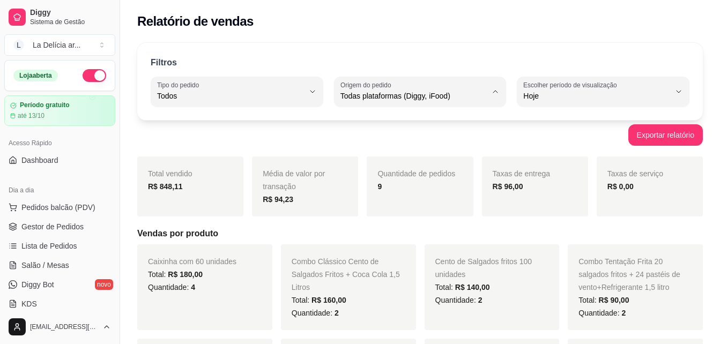
click at [393, 141] on span "Diggy" at bounding box center [414, 139] width 139 height 10
type input "DIGGY"
select select "DIGGY"
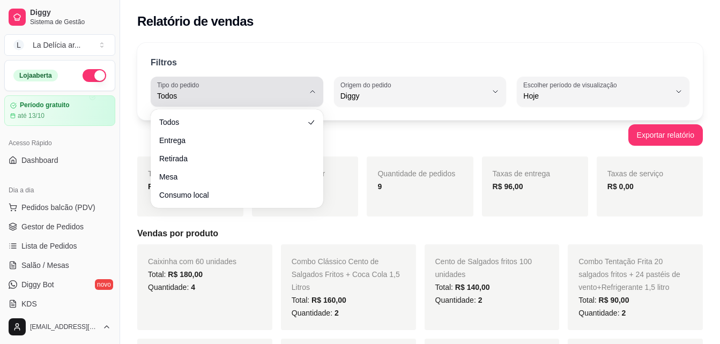
click at [218, 98] on span "Todos" at bounding box center [230, 96] width 147 height 11
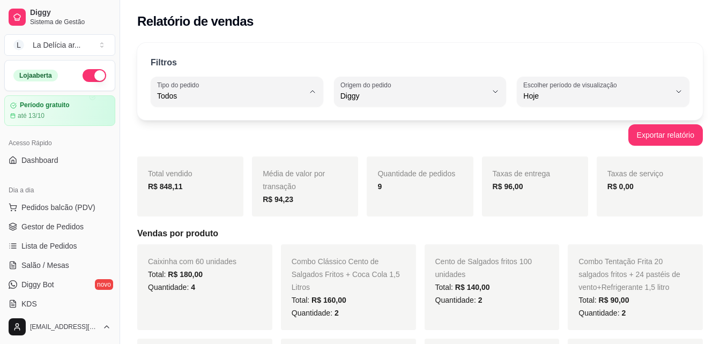
click at [191, 124] on span "Todos" at bounding box center [231, 121] width 139 height 10
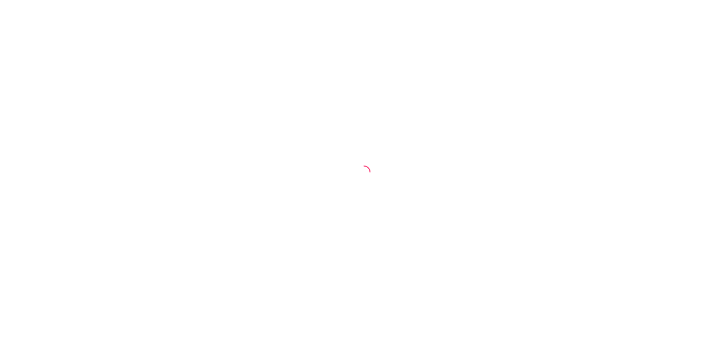
select select "ALL"
select select "0"
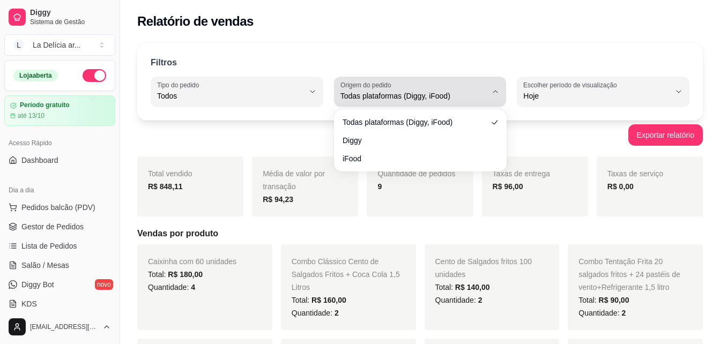
click at [418, 101] on div "Todas plataformas (Diggy, iFood)" at bounding box center [414, 91] width 147 height 21
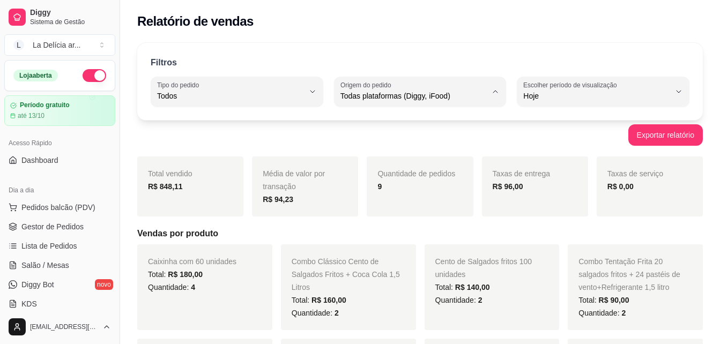
click at [403, 143] on span "Diggy" at bounding box center [414, 139] width 139 height 10
type input "DIGGY"
select select "DIGGY"
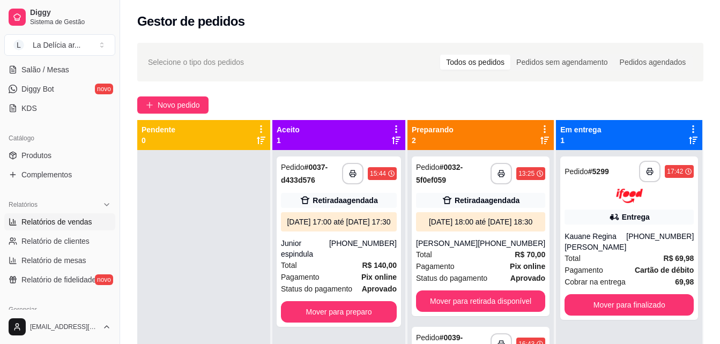
scroll to position [214, 0]
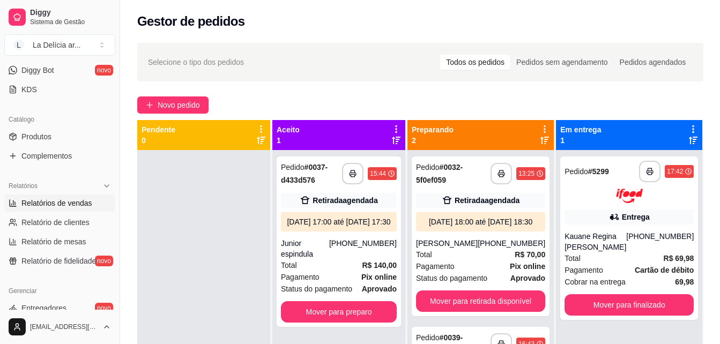
click at [66, 205] on span "Relatórios de vendas" at bounding box center [56, 203] width 71 height 11
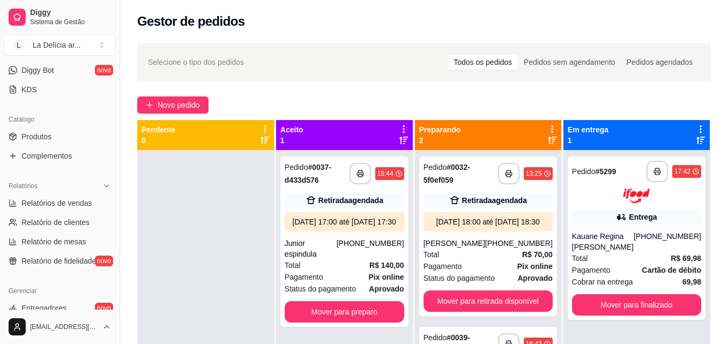
select select "ALL"
select select "0"
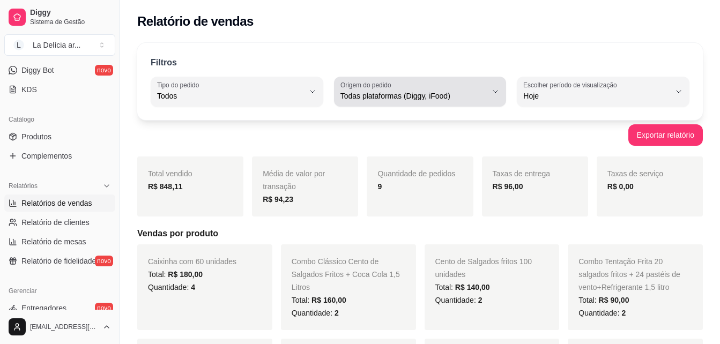
click at [381, 92] on span "Todas plataformas (Diggy, iFood)" at bounding box center [414, 96] width 147 height 11
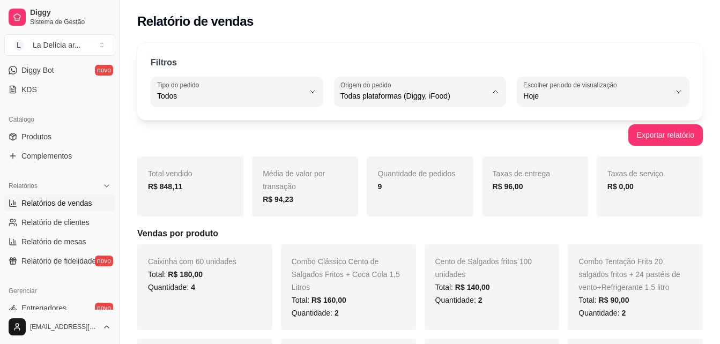
click at [370, 137] on span "Diggy" at bounding box center [414, 139] width 139 height 10
type input "DIGGY"
select select "DIGGY"
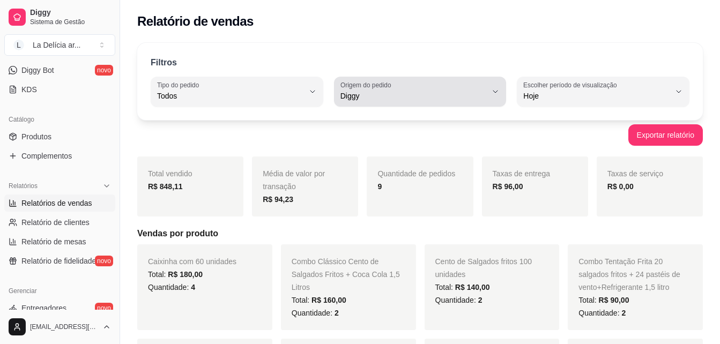
click at [403, 102] on button "Origem do pedido Diggy" at bounding box center [420, 92] width 173 height 30
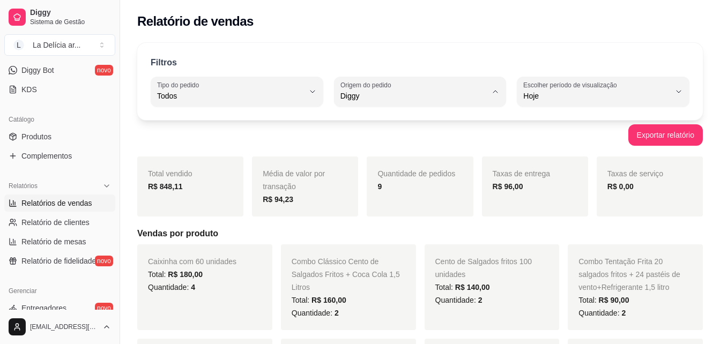
click at [391, 142] on span "Diggy" at bounding box center [414, 139] width 139 height 10
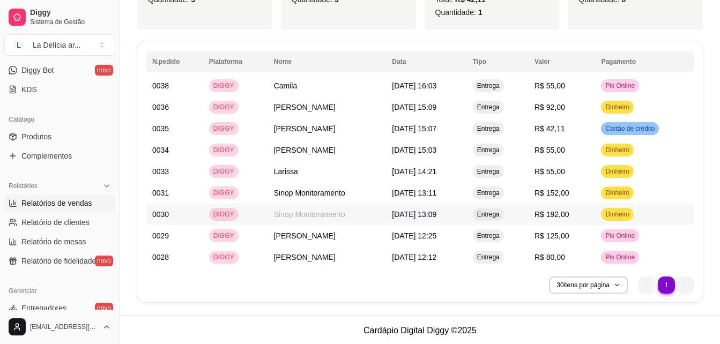
scroll to position [568, 0]
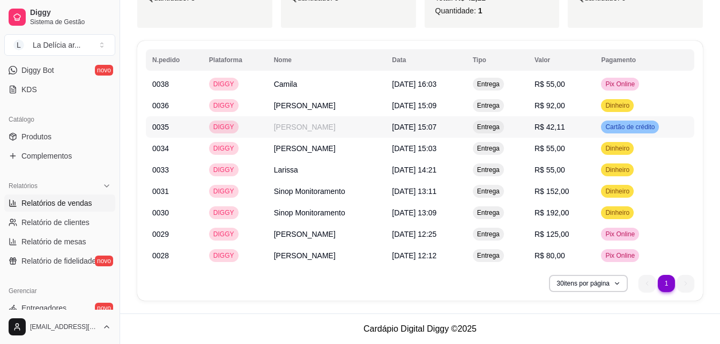
click at [543, 124] on td "R$ 42,11" at bounding box center [561, 126] width 66 height 21
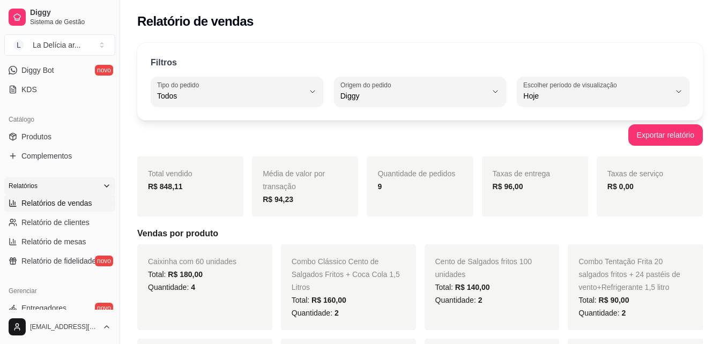
scroll to position [0, 0]
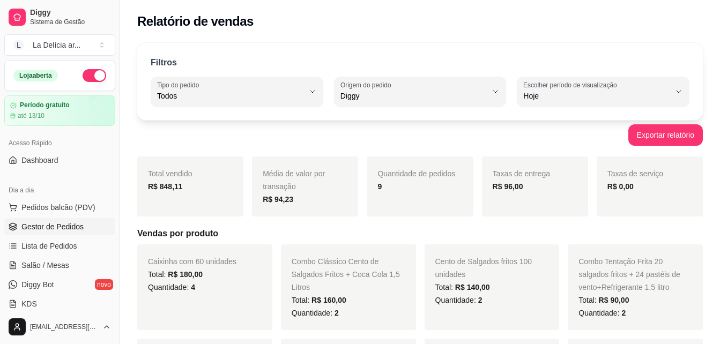
drag, startPoint x: 53, startPoint y: 221, endPoint x: 63, endPoint y: 227, distance: 12.1
click at [53, 221] on link "Gestor de Pedidos" at bounding box center [59, 226] width 111 height 17
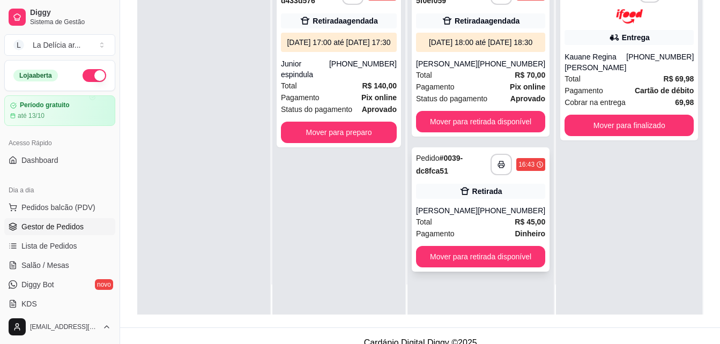
scroll to position [164, 0]
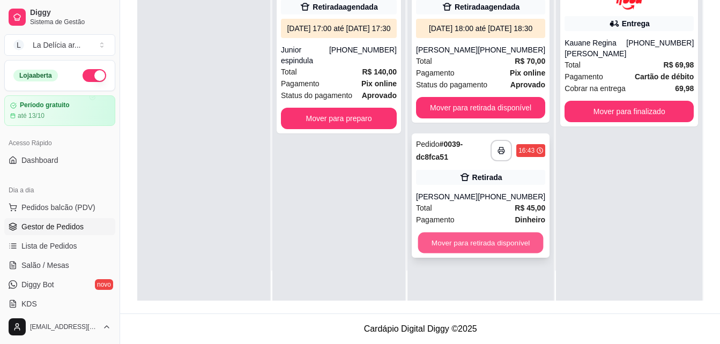
click at [468, 254] on button "Mover para retirada disponível" at bounding box center [480, 243] width 125 height 21
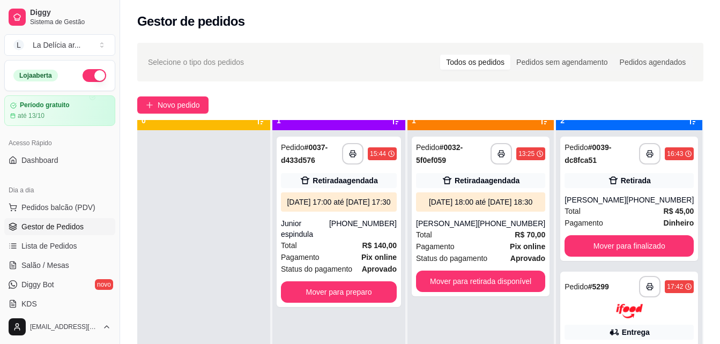
scroll to position [30, 0]
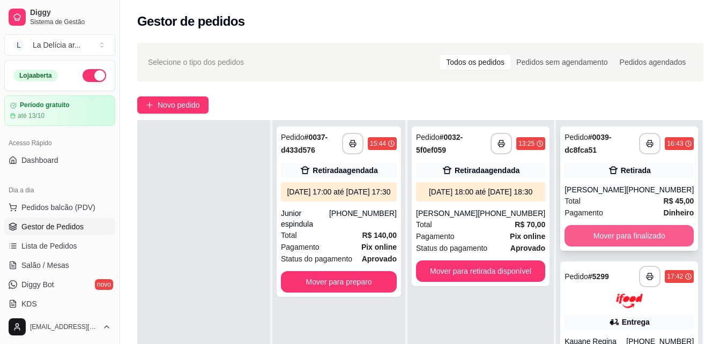
click at [613, 230] on button "Mover para finalizado" at bounding box center [629, 235] width 129 height 21
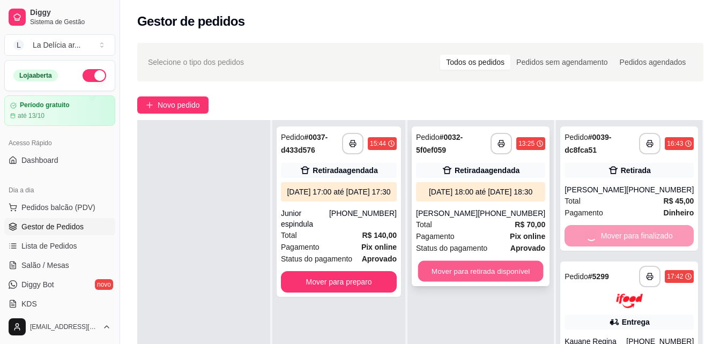
click at [512, 282] on button "Mover para retirada disponível" at bounding box center [480, 271] width 125 height 21
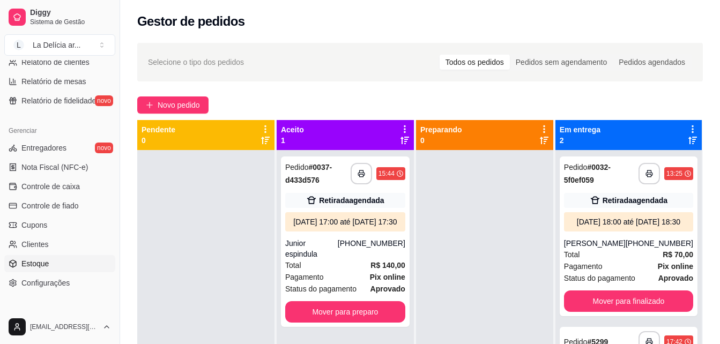
scroll to position [375, 0]
click at [73, 184] on span "Controle de caixa" at bounding box center [50, 186] width 58 height 11
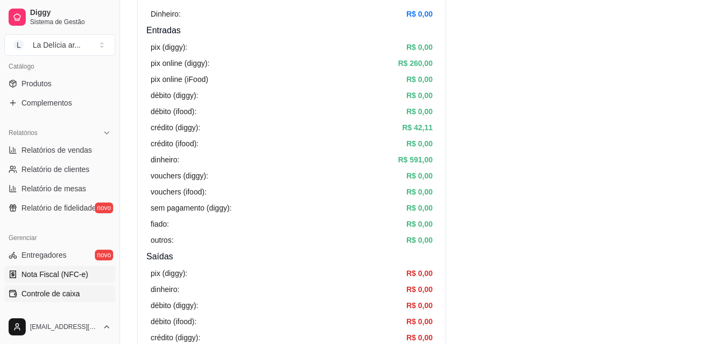
scroll to position [214, 0]
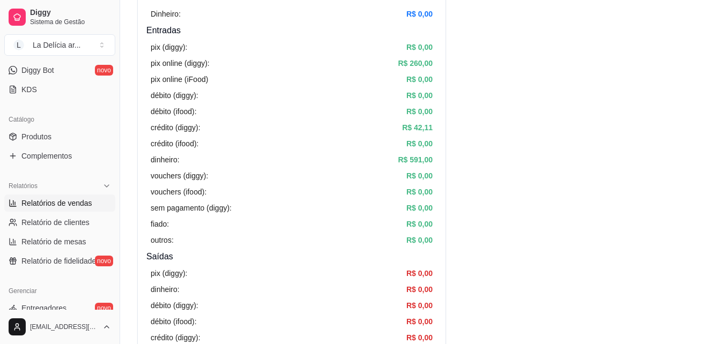
click at [75, 198] on span "Relatórios de vendas" at bounding box center [56, 203] width 71 height 11
select select "ALL"
select select "0"
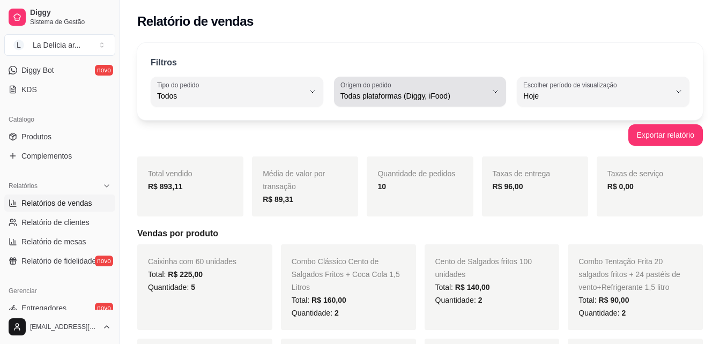
click at [453, 95] on span "Todas plataformas (Diggy, iFood)" at bounding box center [414, 96] width 147 height 11
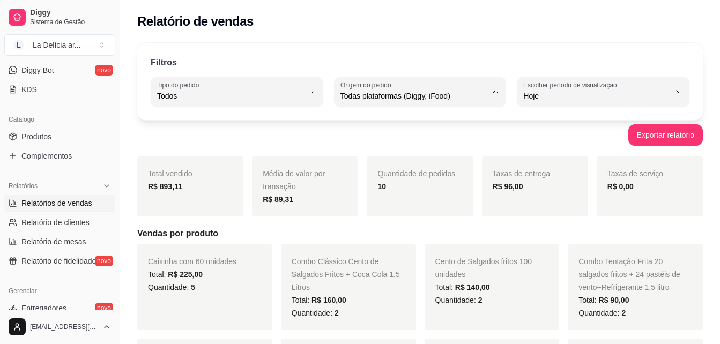
click at [396, 136] on span "Diggy" at bounding box center [414, 139] width 139 height 10
type input "DIGGY"
select select "DIGGY"
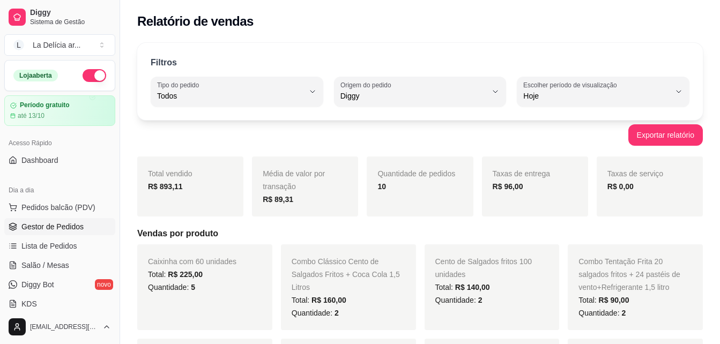
click at [66, 225] on span "Gestor de Pedidos" at bounding box center [52, 226] width 62 height 11
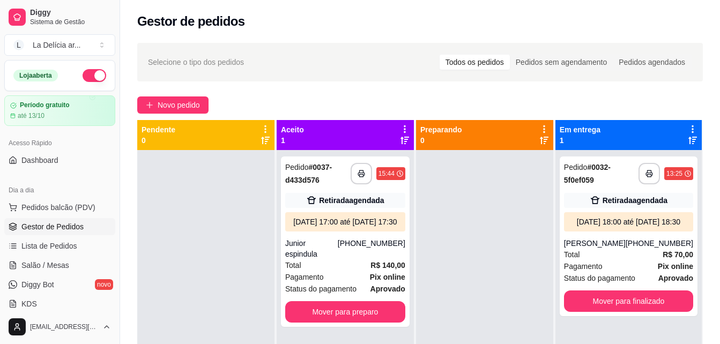
click at [460, 289] on div at bounding box center [484, 322] width 137 height 344
click at [374, 309] on button "Mover para preparo" at bounding box center [345, 312] width 116 height 21
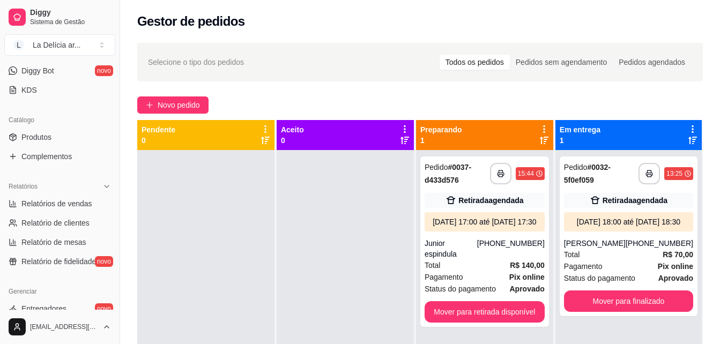
scroll to position [213, 0]
click at [62, 206] on span "Relatórios de vendas" at bounding box center [56, 204] width 71 height 11
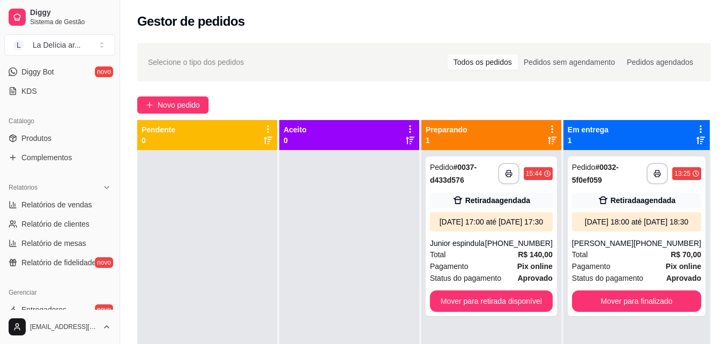
select select "ALL"
select select "0"
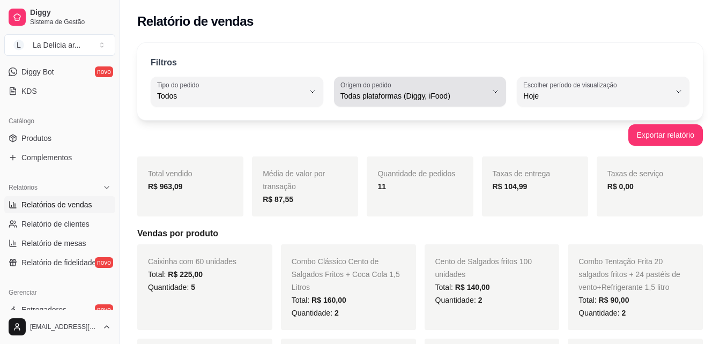
click at [458, 92] on span "Todas plataformas (Diggy, iFood)" at bounding box center [414, 96] width 147 height 11
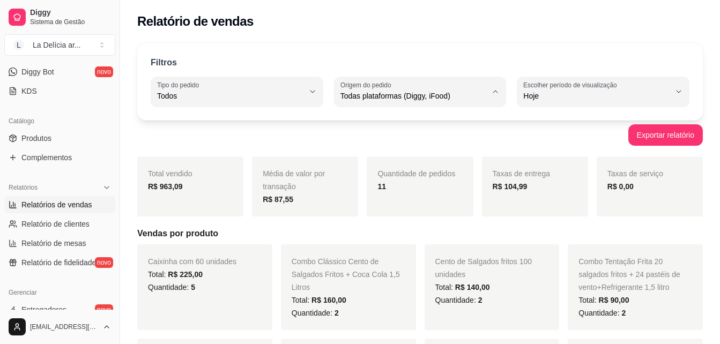
click at [387, 144] on span "Diggy" at bounding box center [414, 139] width 139 height 10
type input "DIGGY"
select select "DIGGY"
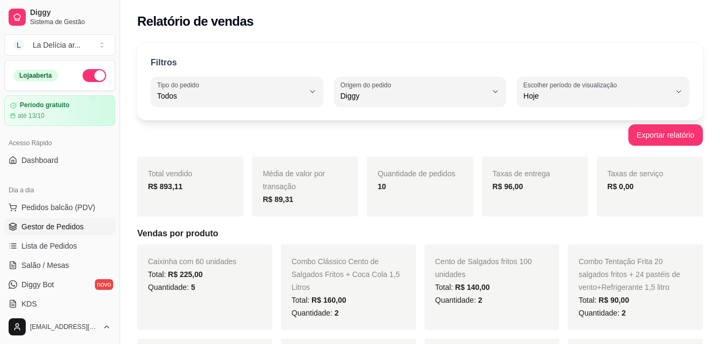
click at [52, 228] on span "Gestor de Pedidos" at bounding box center [52, 226] width 62 height 11
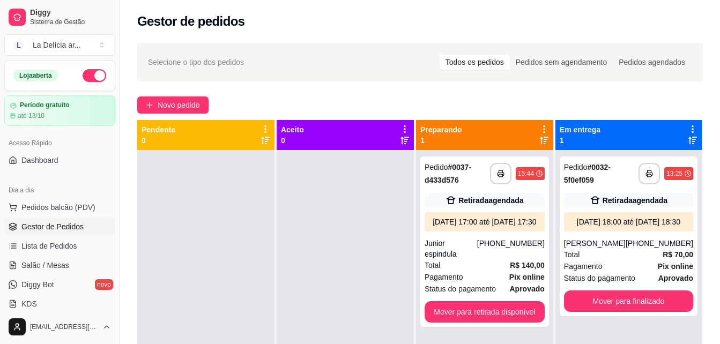
click at [369, 245] on div at bounding box center [345, 322] width 137 height 344
